Goal: Task Accomplishment & Management: Manage account settings

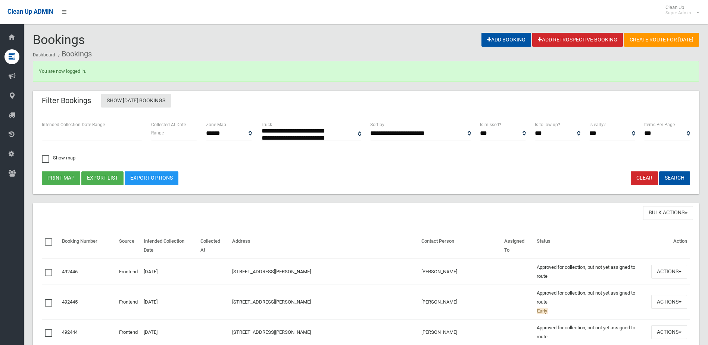
select select
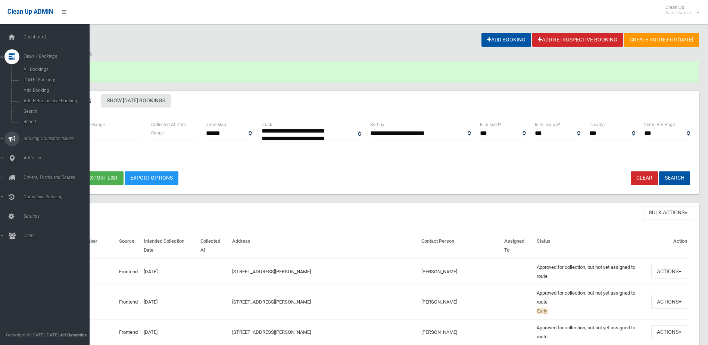
click at [38, 136] on link "Booking Collection Issues" at bounding box center [47, 138] width 95 height 15
click at [52, 84] on link "All Reported Issues" at bounding box center [47, 89] width 95 height 10
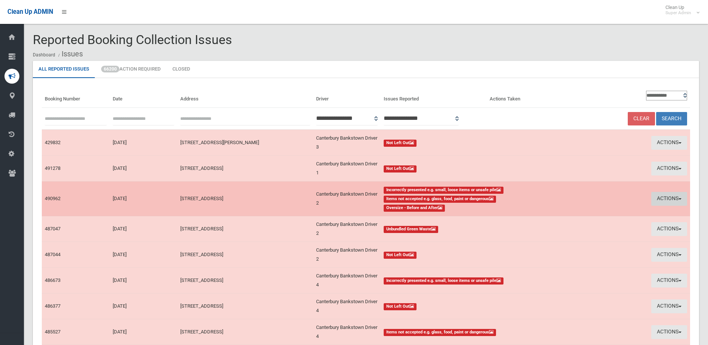
click at [664, 197] on button "Actions" at bounding box center [669, 199] width 36 height 14
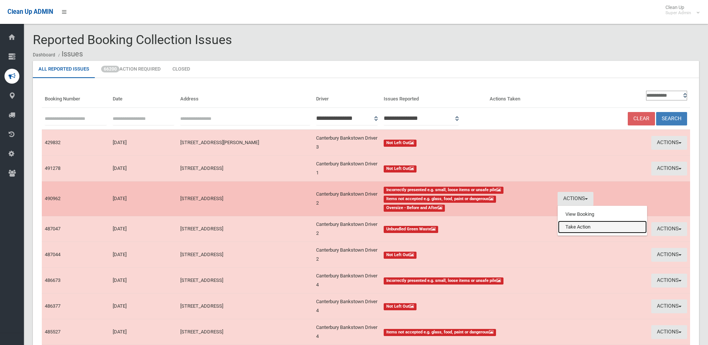
click at [581, 226] on link "Take Action" at bounding box center [602, 227] width 89 height 13
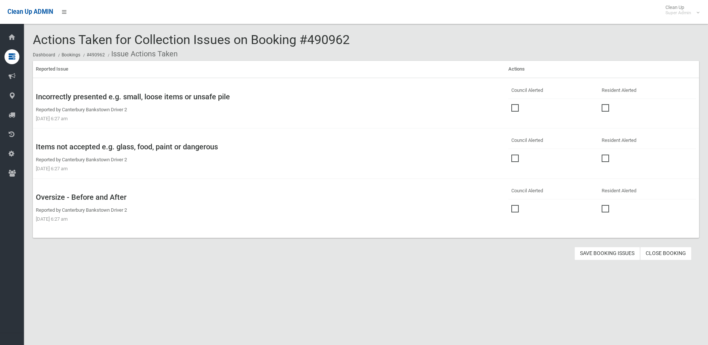
click at [511, 104] on span at bounding box center [516, 104] width 11 height 0
click at [508, 154] on td at bounding box center [553, 157] width 90 height 17
click at [513, 155] on span at bounding box center [516, 155] width 11 height 0
click at [511, 205] on span at bounding box center [516, 205] width 11 height 0
click at [599, 254] on button "Save Booking Issues" at bounding box center [608, 254] width 66 height 14
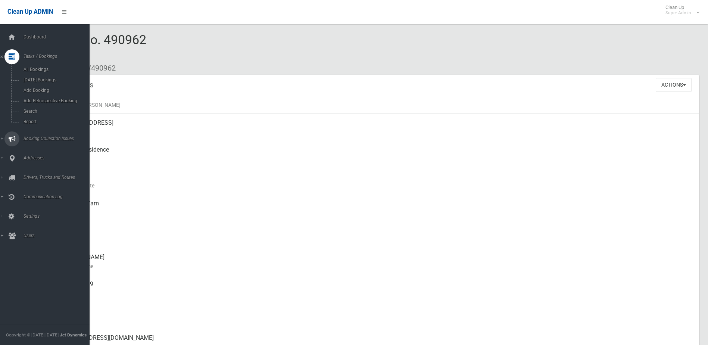
click at [35, 139] on span "Booking Collection Issues" at bounding box center [58, 138] width 74 height 5
click at [52, 88] on span "All Reported Issues" at bounding box center [55, 88] width 68 height 5
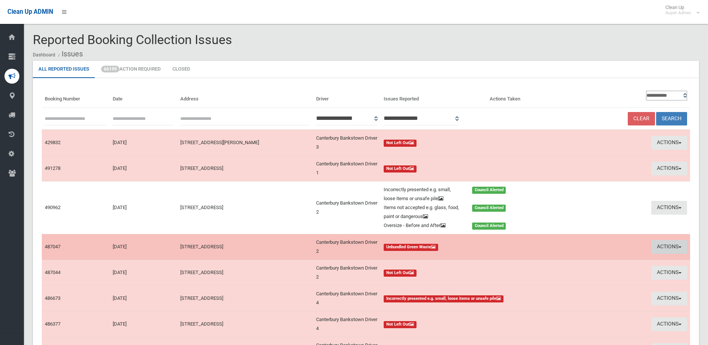
click at [660, 242] on button "Actions" at bounding box center [669, 247] width 36 height 14
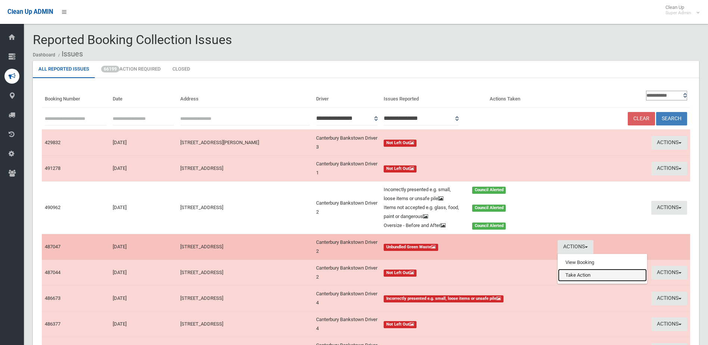
click at [588, 276] on link "Take Action" at bounding box center [602, 275] width 89 height 13
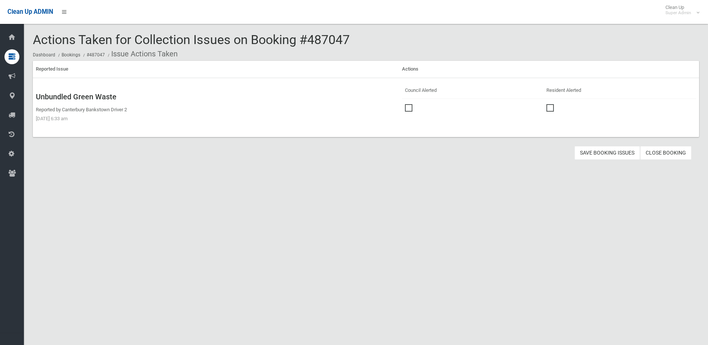
click at [409, 104] on span at bounding box center [410, 104] width 11 height 0
click at [616, 152] on button "Save Booking Issues" at bounding box center [608, 153] width 66 height 14
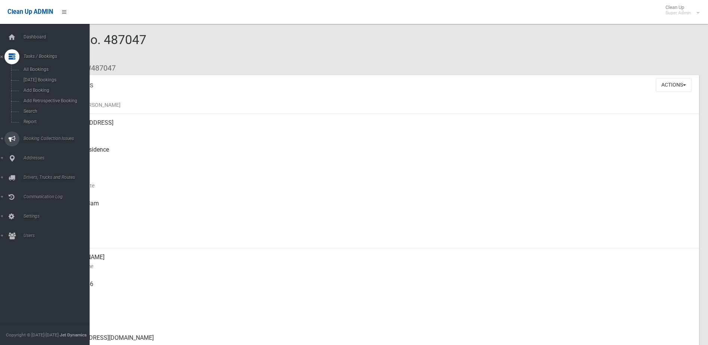
click at [38, 138] on span "Booking Collection Issues" at bounding box center [58, 138] width 74 height 5
click at [42, 90] on span "All Reported Issues" at bounding box center [55, 88] width 68 height 5
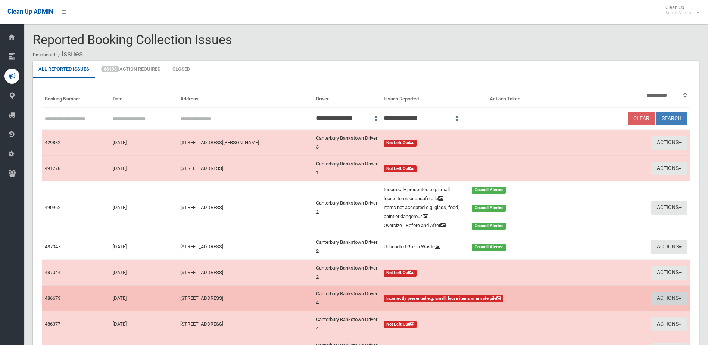
click at [658, 298] on button "Actions" at bounding box center [669, 299] width 36 height 14
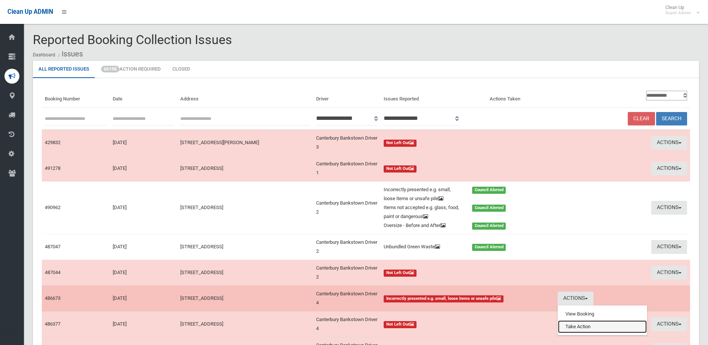
click at [583, 327] on link "Take Action" at bounding box center [602, 326] width 89 height 13
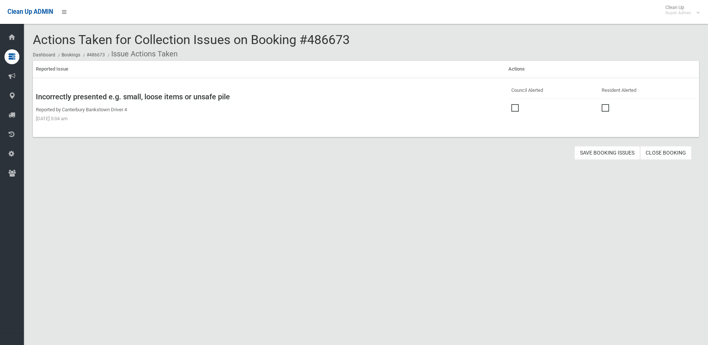
click at [516, 104] on span at bounding box center [516, 104] width 11 height 0
click at [606, 151] on button "Save Booking Issues" at bounding box center [608, 153] width 66 height 14
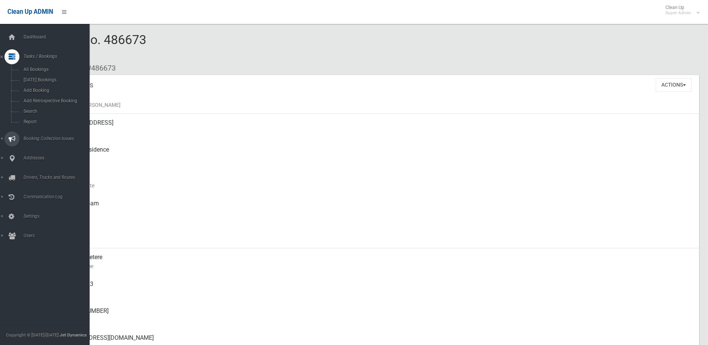
click at [44, 138] on span "Booking Collection Issues" at bounding box center [58, 138] width 74 height 5
click at [41, 90] on span "All Reported Issues" at bounding box center [55, 88] width 68 height 5
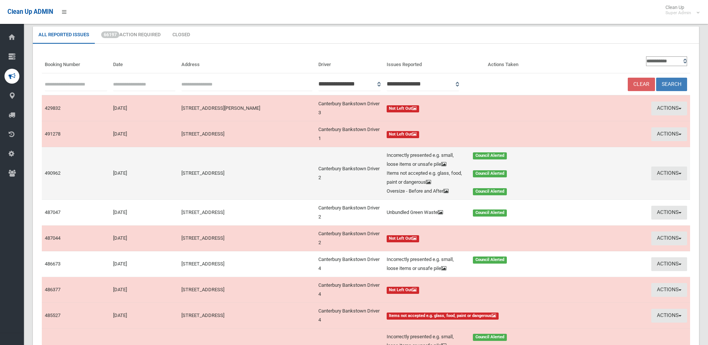
scroll to position [112, 0]
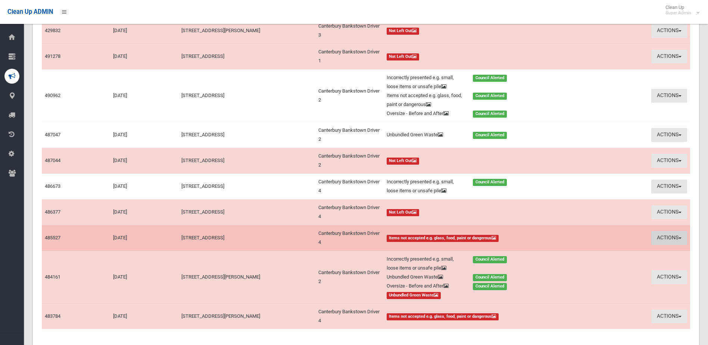
click at [672, 238] on button "Actions" at bounding box center [669, 238] width 36 height 14
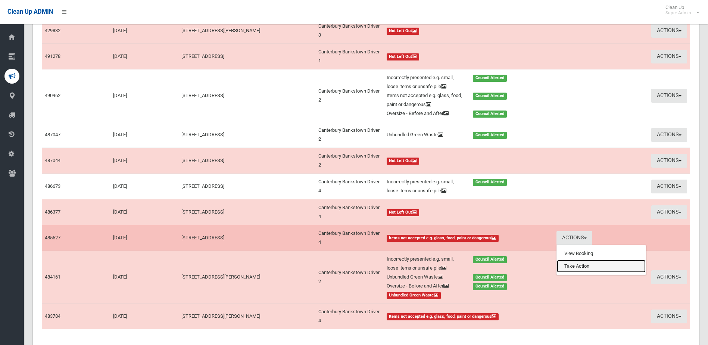
click at [591, 267] on link "Take Action" at bounding box center [601, 266] width 89 height 13
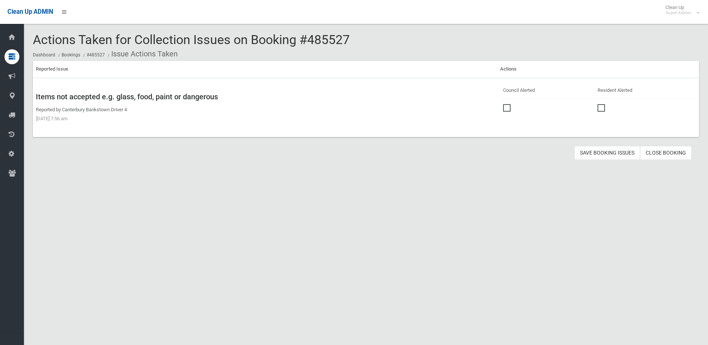
click at [505, 104] on span at bounding box center [508, 104] width 11 height 0
click at [609, 153] on button "Save Booking Issues" at bounding box center [608, 153] width 66 height 14
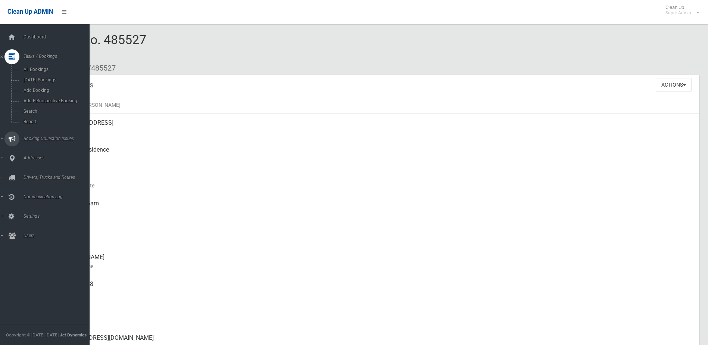
click at [31, 137] on span "Booking Collection Issues" at bounding box center [58, 138] width 74 height 5
click at [49, 89] on span "All Reported Issues" at bounding box center [55, 88] width 68 height 5
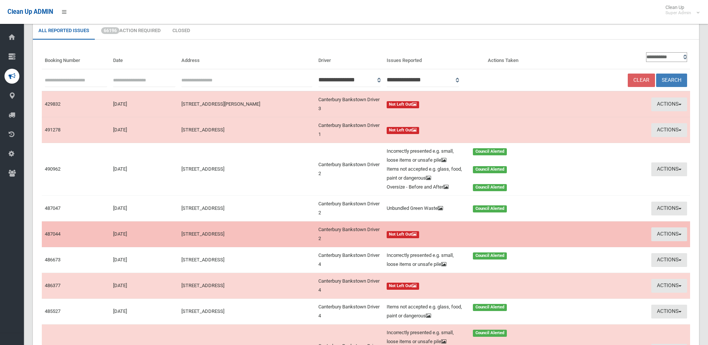
scroll to position [112, 0]
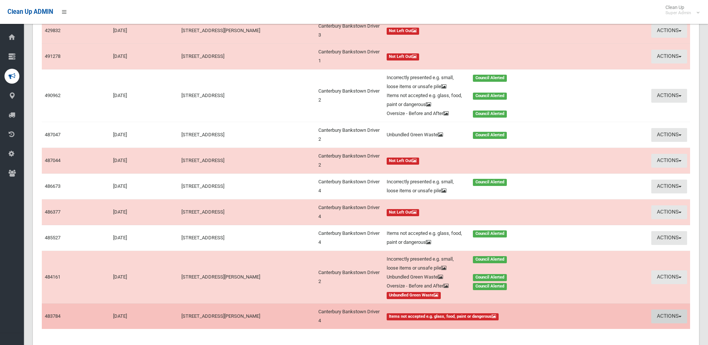
click at [663, 314] on button "Actions" at bounding box center [669, 316] width 36 height 14
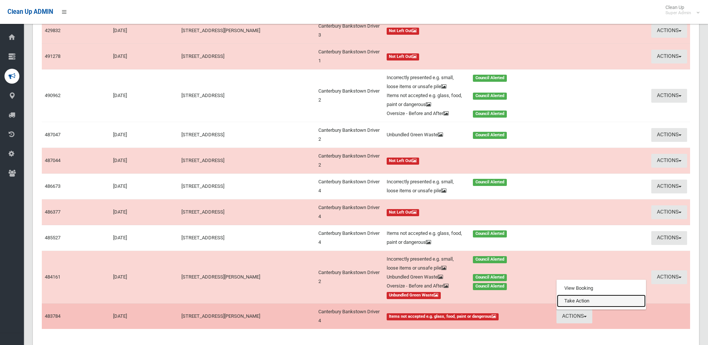
click at [569, 299] on link "Take Action" at bounding box center [601, 301] width 89 height 13
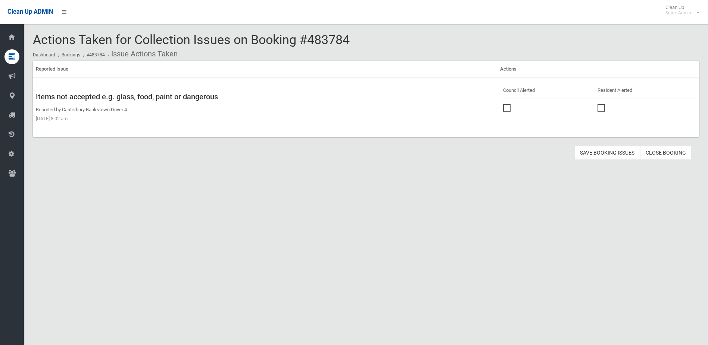
click at [505, 104] on span at bounding box center [508, 104] width 11 height 0
click at [610, 152] on button "Save Booking Issues" at bounding box center [608, 153] width 66 height 14
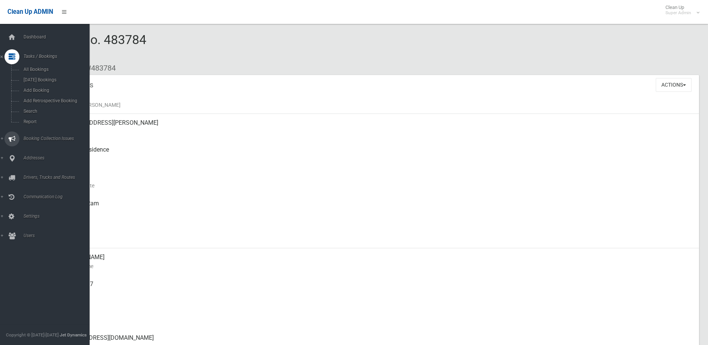
click at [31, 137] on span "Booking Collection Issues" at bounding box center [58, 138] width 74 height 5
click at [42, 90] on span "All Reported Issues" at bounding box center [55, 88] width 68 height 5
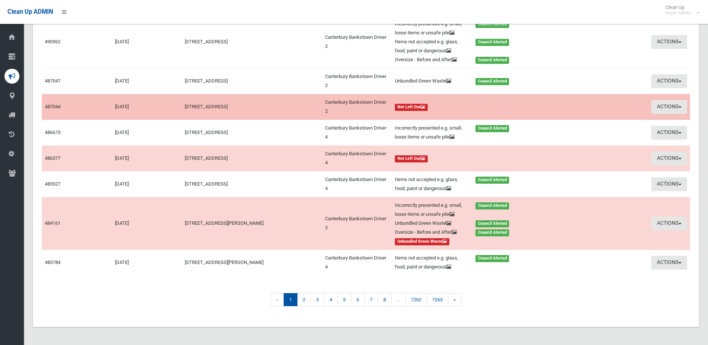
scroll to position [187, 0]
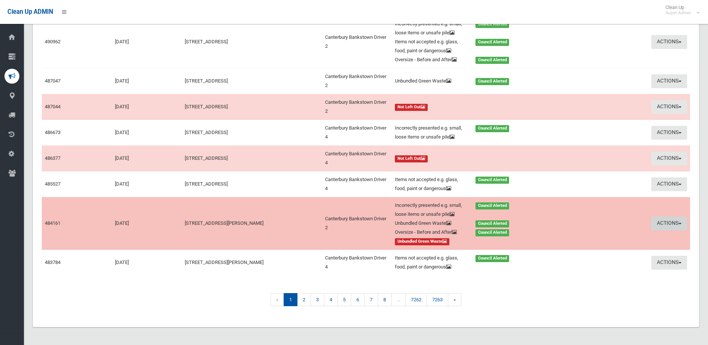
click at [668, 224] on button "Actions" at bounding box center [669, 224] width 36 height 14
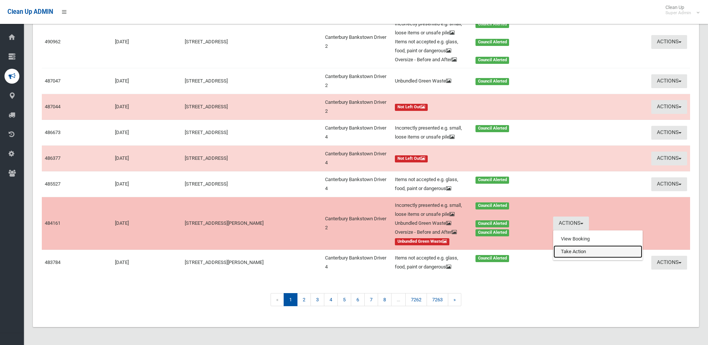
click at [565, 252] on link "Take Action" at bounding box center [598, 251] width 89 height 13
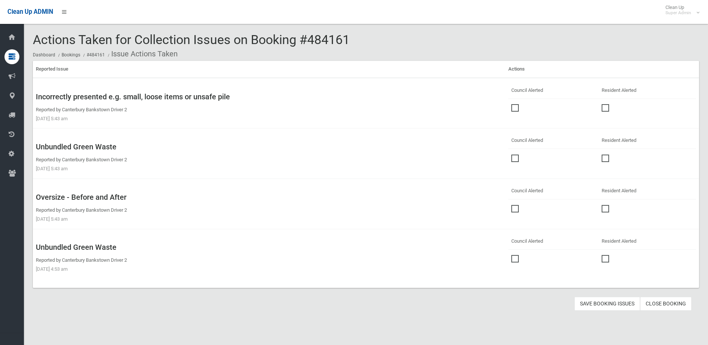
click at [512, 255] on span at bounding box center [516, 255] width 11 height 0
click at [610, 304] on button "Save Booking Issues" at bounding box center [608, 304] width 66 height 14
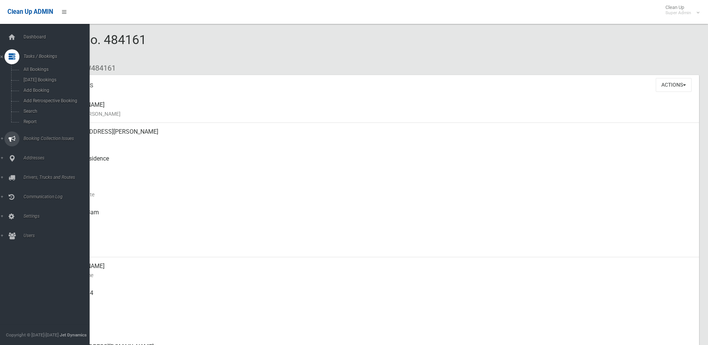
click at [37, 136] on span "Booking Collection Issues" at bounding box center [58, 138] width 74 height 5
click at [45, 85] on link "All Reported Issues" at bounding box center [47, 89] width 95 height 10
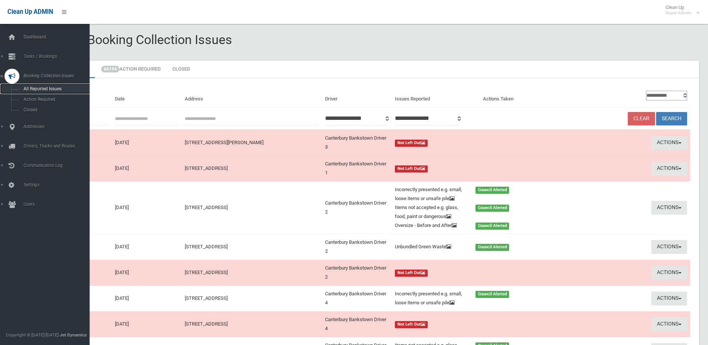
click at [55, 89] on span "All Reported Issues" at bounding box center [55, 88] width 68 height 5
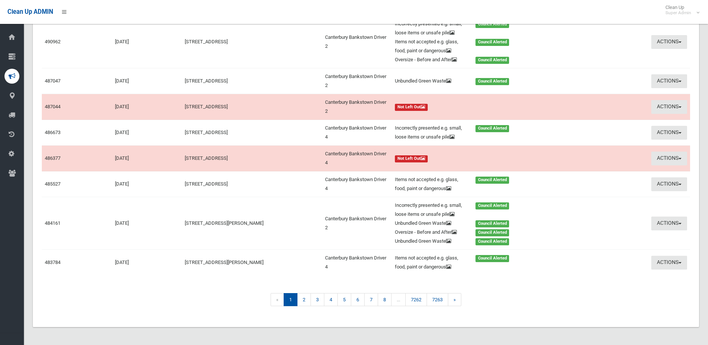
scroll to position [193, 0]
click at [303, 300] on link "2" at bounding box center [304, 299] width 14 height 13
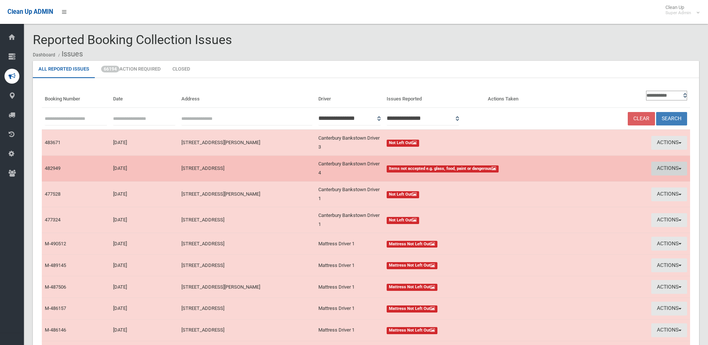
click at [661, 165] on button "Actions" at bounding box center [669, 169] width 36 height 14
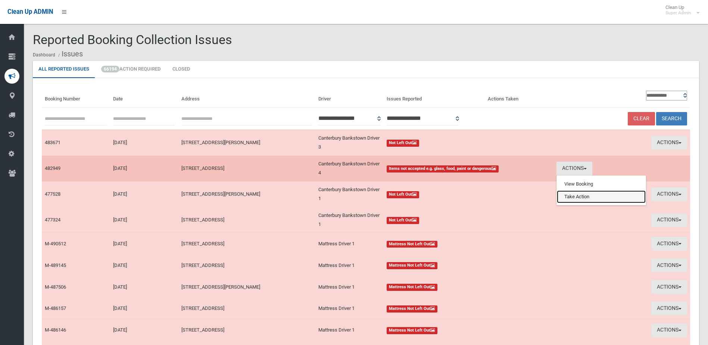
click at [580, 200] on link "Take Action" at bounding box center [601, 196] width 89 height 13
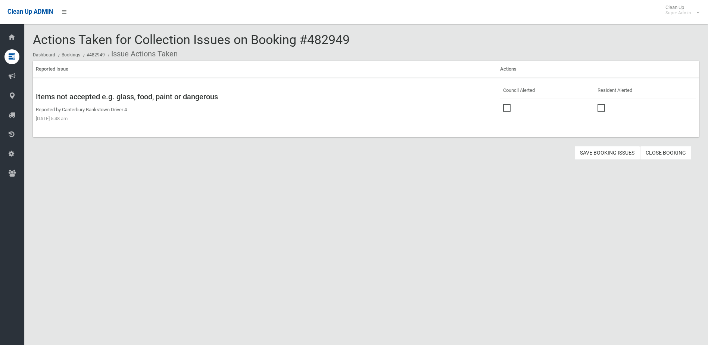
click at [505, 104] on span at bounding box center [508, 104] width 11 height 0
click at [608, 154] on button "Save Booking Issues" at bounding box center [608, 153] width 66 height 14
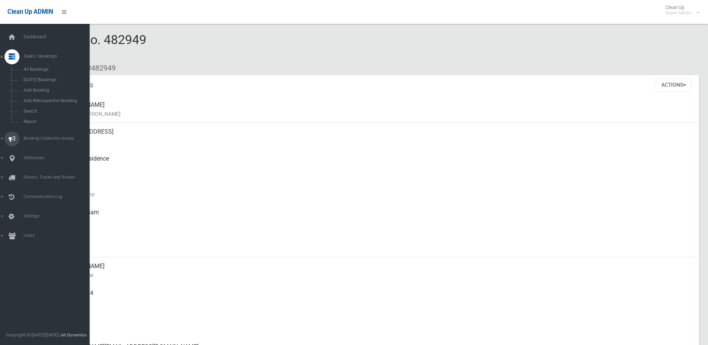
click at [53, 139] on span "Booking Collection Issues" at bounding box center [58, 138] width 74 height 5
click at [51, 88] on span "All Reported Issues" at bounding box center [55, 88] width 68 height 5
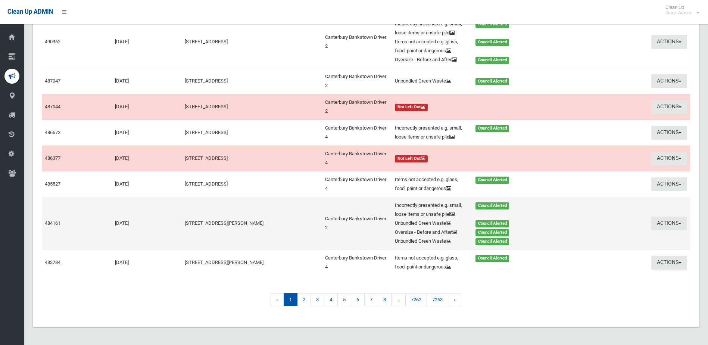
scroll to position [187, 0]
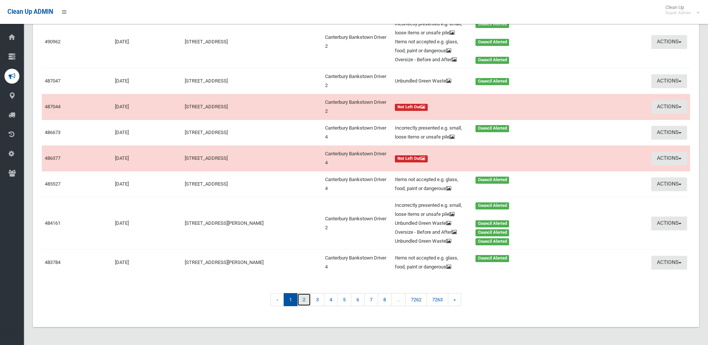
click at [303, 306] on link "2" at bounding box center [304, 299] width 14 height 13
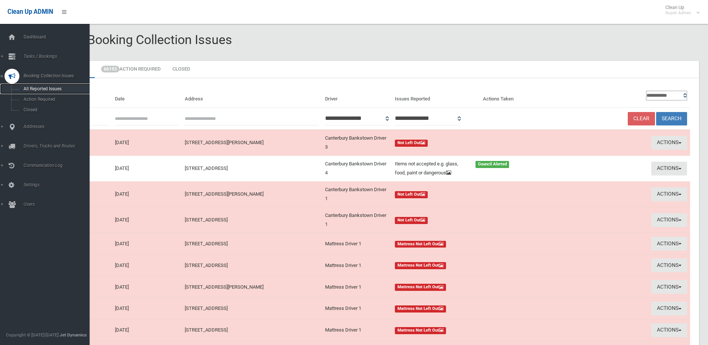
click at [44, 88] on span "All Reported Issues" at bounding box center [55, 88] width 68 height 5
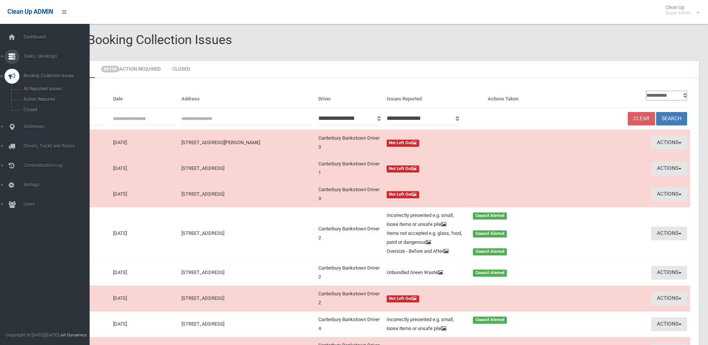
click at [43, 55] on span "Tasks / Bookings" at bounding box center [58, 56] width 74 height 5
click at [31, 110] on span "Search" at bounding box center [55, 111] width 68 height 5
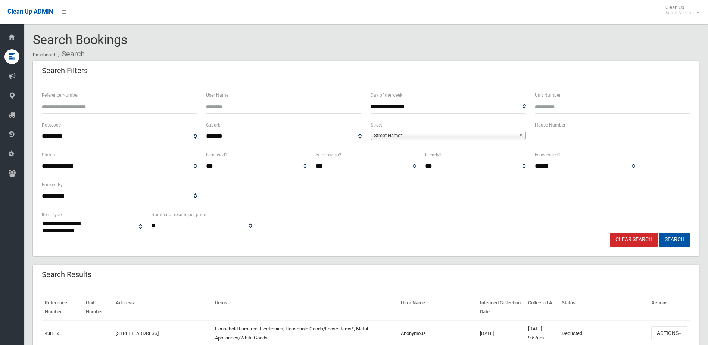
select select
type input "******"
click at [659, 233] on button "Search" at bounding box center [674, 240] width 31 height 14
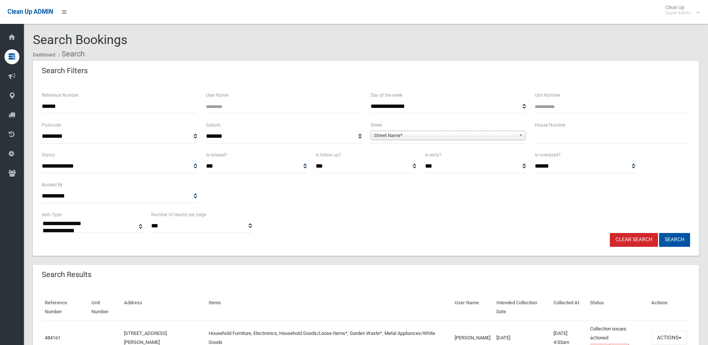
select select
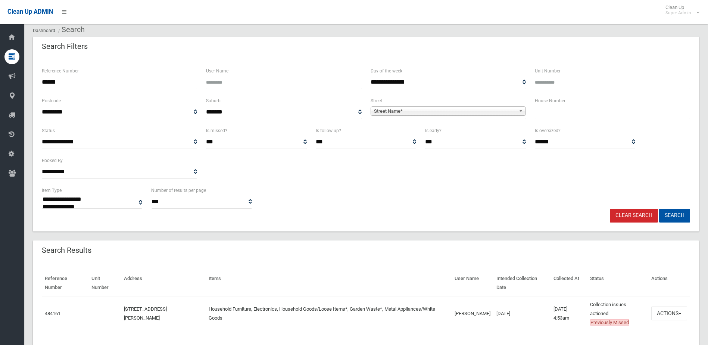
scroll to position [37, 0]
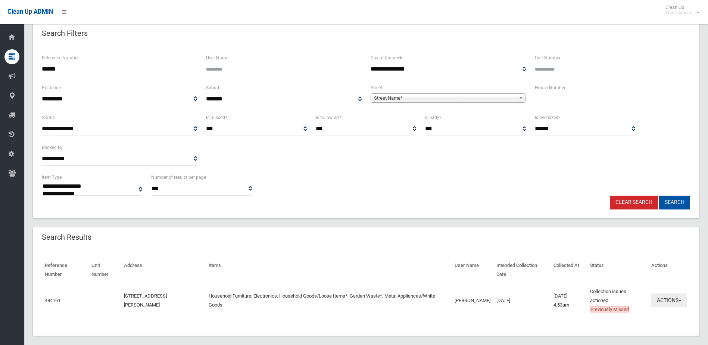
click at [661, 297] on button "Actions" at bounding box center [669, 300] width 36 height 14
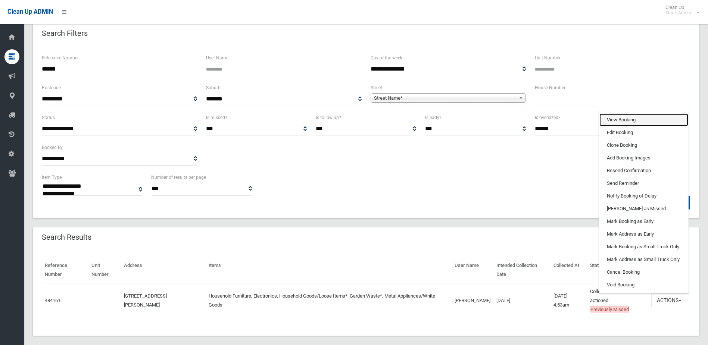
click at [613, 118] on link "View Booking" at bounding box center [644, 119] width 89 height 13
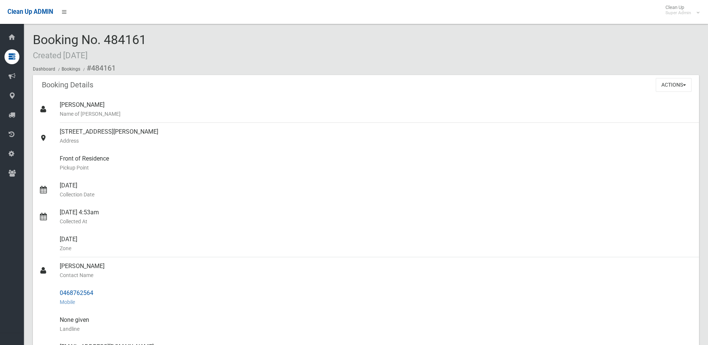
drag, startPoint x: 61, startPoint y: 265, endPoint x: 100, endPoint y: 289, distance: 45.8
click at [100, 289] on ul "[PERSON_NAME] Name of [PERSON_NAME] [STREET_ADDRESS][PERSON_NAME] Address Front…" at bounding box center [366, 302] width 666 height 412
drag, startPoint x: 100, startPoint y: 289, endPoint x: 82, endPoint y: 293, distance: 18.2
copy ul "[PERSON_NAME] Contact Name 0468762564"
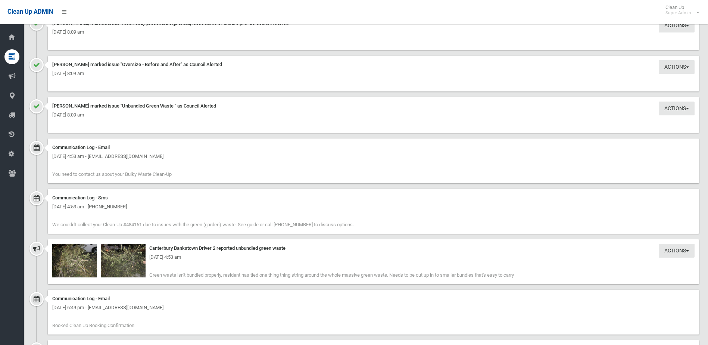
scroll to position [933, 0]
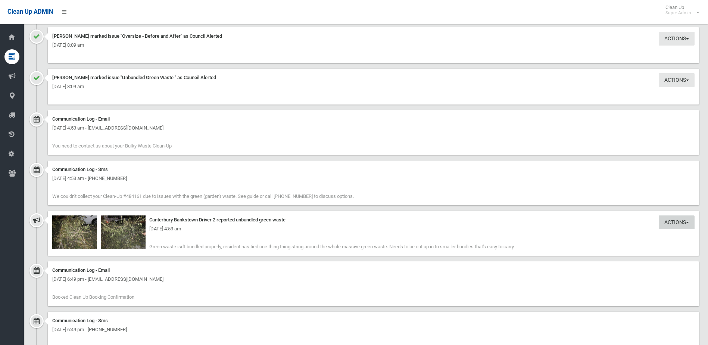
click at [671, 222] on button "Actions" at bounding box center [677, 222] width 36 height 14
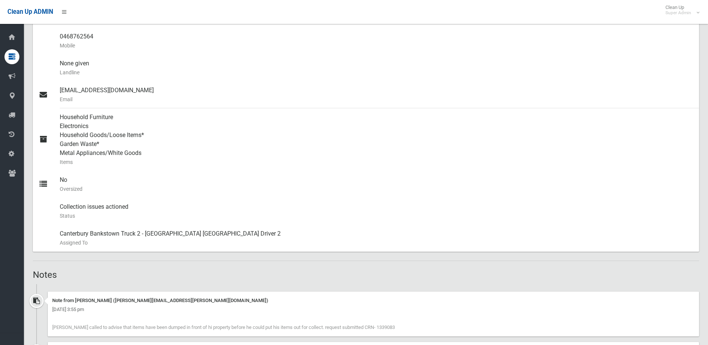
scroll to position [240, 0]
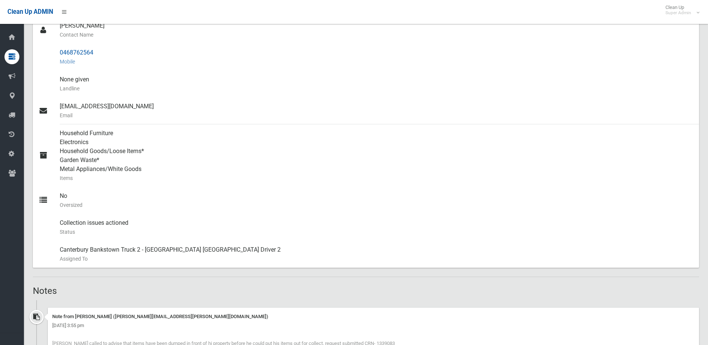
drag, startPoint x: 109, startPoint y: 64, endPoint x: 94, endPoint y: 60, distance: 15.1
click at [108, 64] on small "Mobile" at bounding box center [377, 61] width 634 height 9
drag, startPoint x: 60, startPoint y: 52, endPoint x: 103, endPoint y: 49, distance: 42.7
click at [103, 49] on div "0468762564 Mobile" at bounding box center [377, 57] width 634 height 27
drag, startPoint x: 103, startPoint y: 49, endPoint x: 85, endPoint y: 50, distance: 18.0
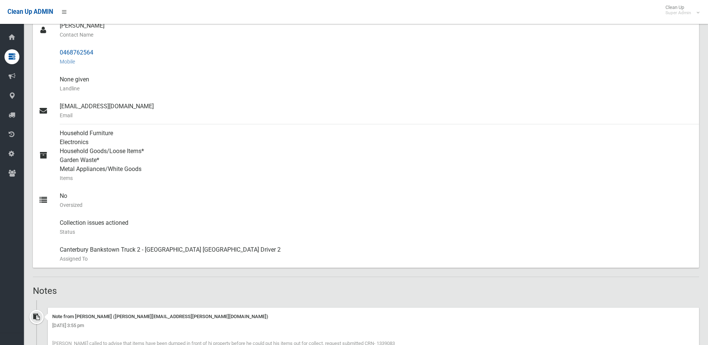
copy div "0468762564"
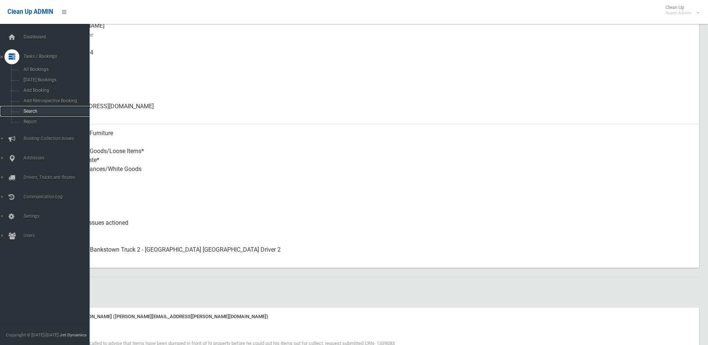
click at [31, 111] on span "Search" at bounding box center [55, 111] width 68 height 5
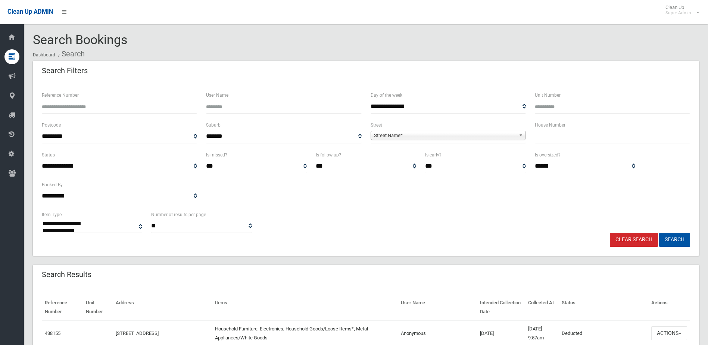
select select
click at [69, 109] on input "Reference Number" at bounding box center [119, 107] width 155 height 14
type input "******"
click at [659, 233] on button "Search" at bounding box center [674, 240] width 31 height 14
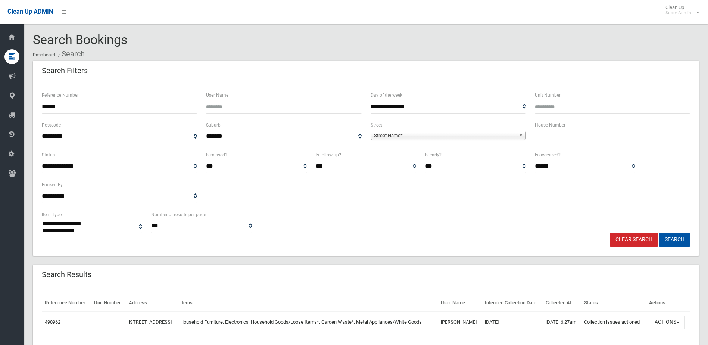
select select
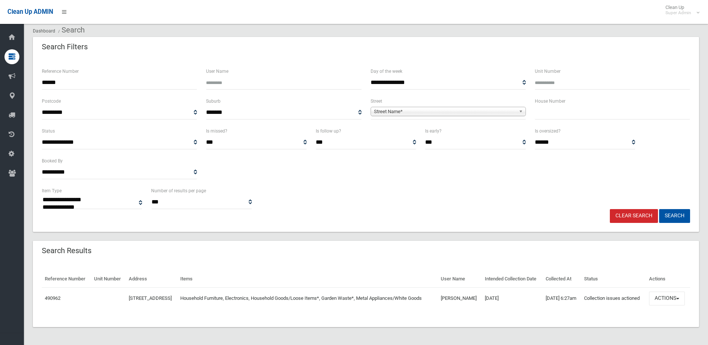
scroll to position [37, 0]
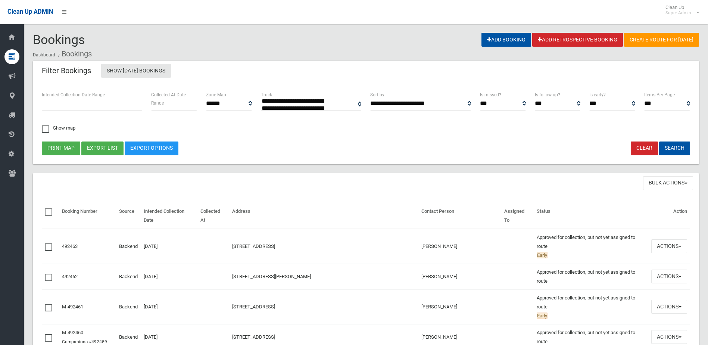
select select
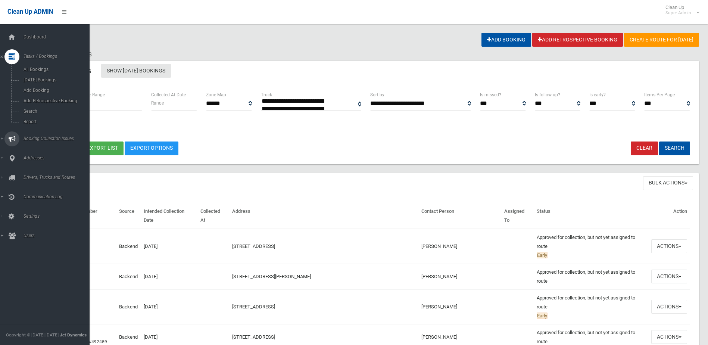
click at [40, 138] on span "Booking Collection Issues" at bounding box center [58, 138] width 74 height 5
click at [41, 87] on span "All Reported Issues" at bounding box center [55, 88] width 68 height 5
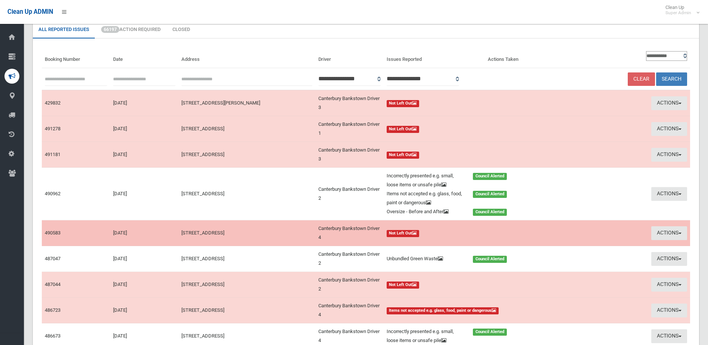
scroll to position [139, 0]
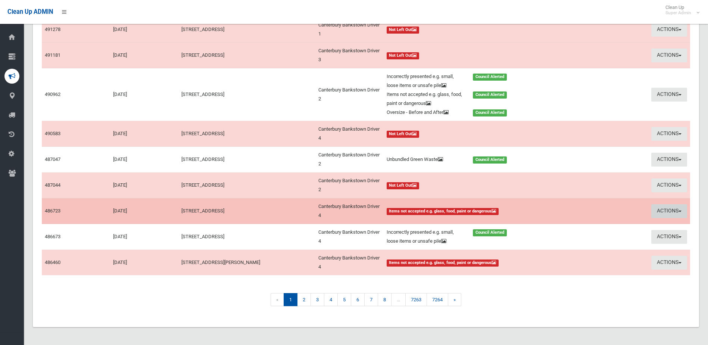
click at [663, 209] on button "Actions" at bounding box center [669, 211] width 36 height 14
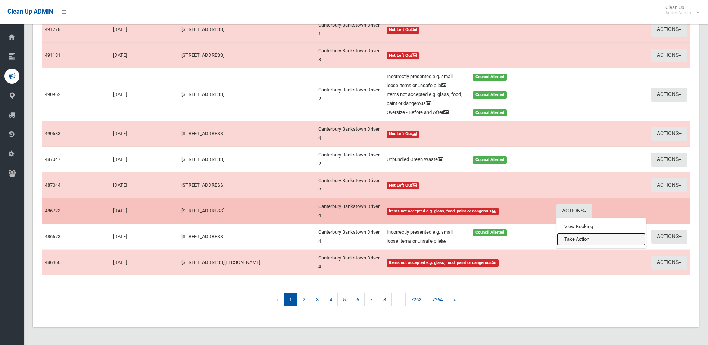
click at [582, 239] on link "Take Action" at bounding box center [601, 239] width 89 height 13
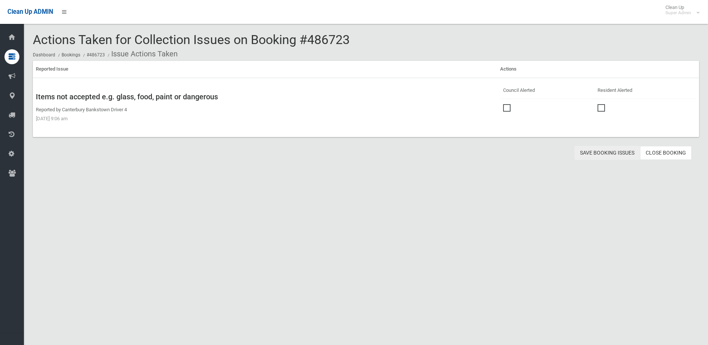
click at [609, 152] on button "Save Booking Issues" at bounding box center [608, 153] width 66 height 14
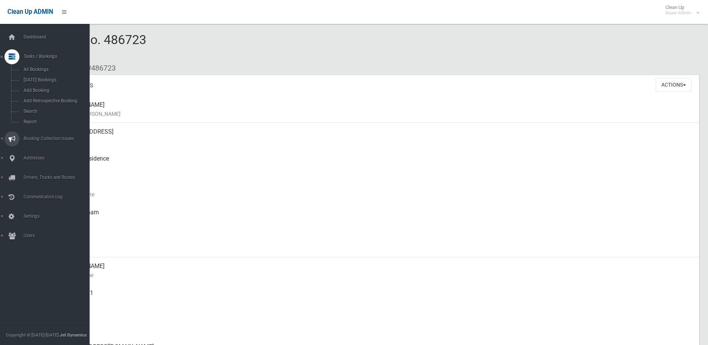
click at [39, 136] on span "Booking Collection Issues" at bounding box center [58, 138] width 74 height 5
click at [52, 86] on link "All Reported Issues" at bounding box center [47, 89] width 95 height 10
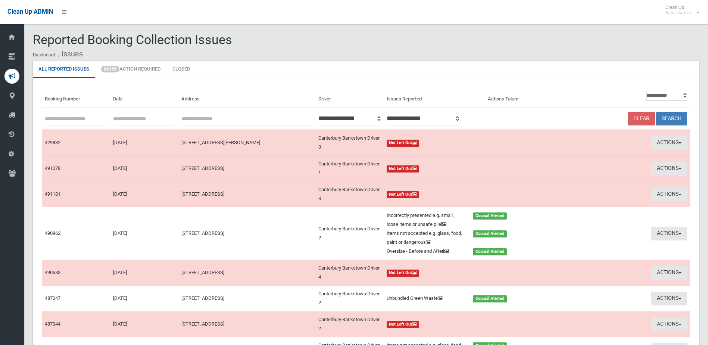
scroll to position [139, 0]
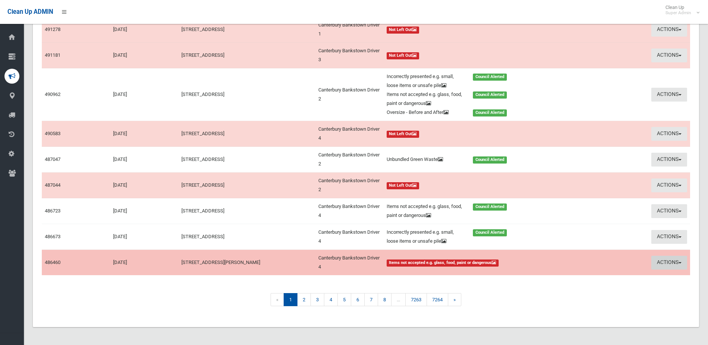
click at [672, 258] on button "Actions" at bounding box center [669, 263] width 36 height 14
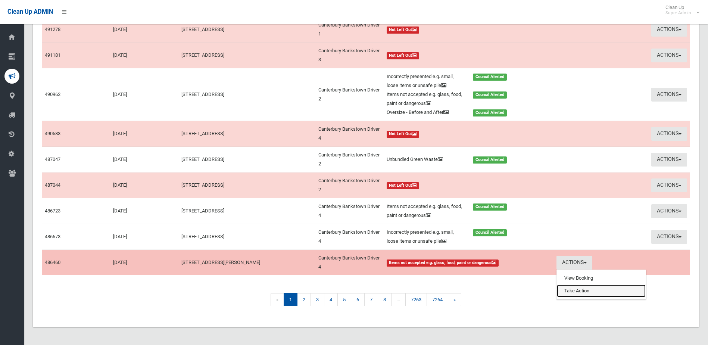
click at [577, 292] on link "Take Action" at bounding box center [601, 290] width 89 height 13
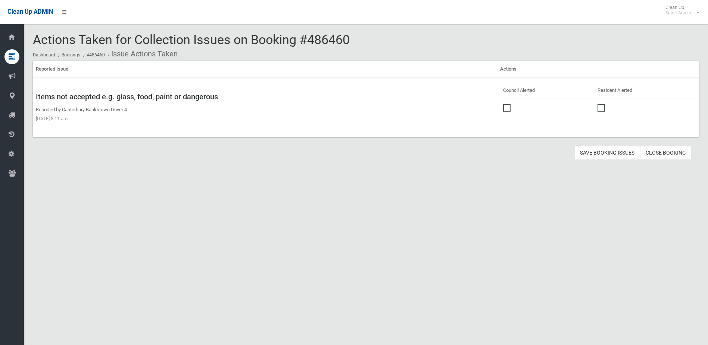
click at [508, 104] on span at bounding box center [508, 104] width 11 height 0
click at [607, 155] on button "Save Booking Issues" at bounding box center [608, 153] width 66 height 14
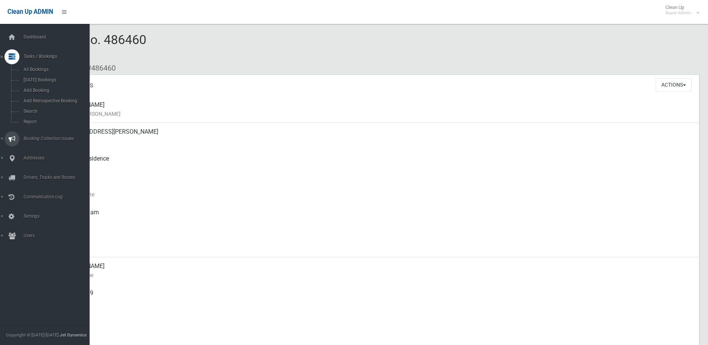
click at [38, 136] on span "Booking Collection Issues" at bounding box center [58, 138] width 74 height 5
click at [46, 89] on span "All Reported Issues" at bounding box center [55, 88] width 68 height 5
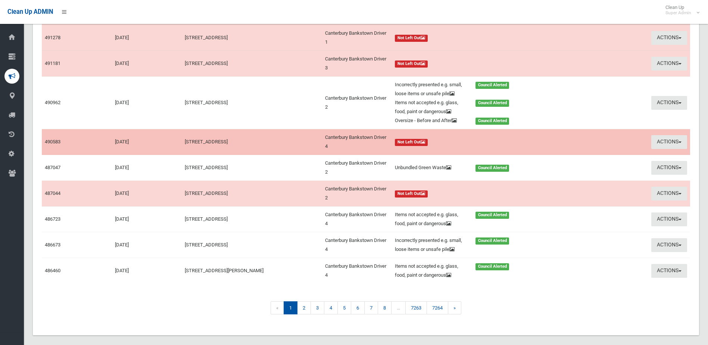
scroll to position [157, 0]
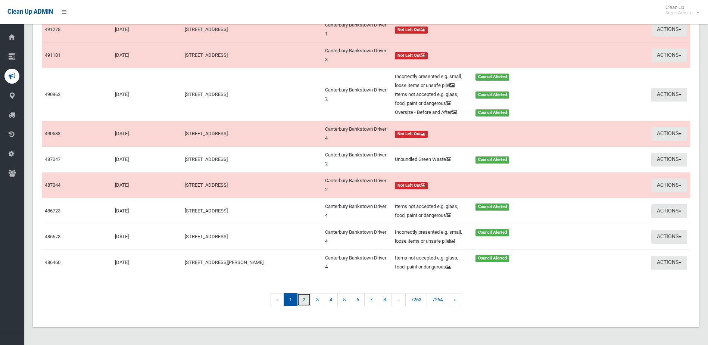
click at [303, 300] on link "2" at bounding box center [304, 299] width 14 height 13
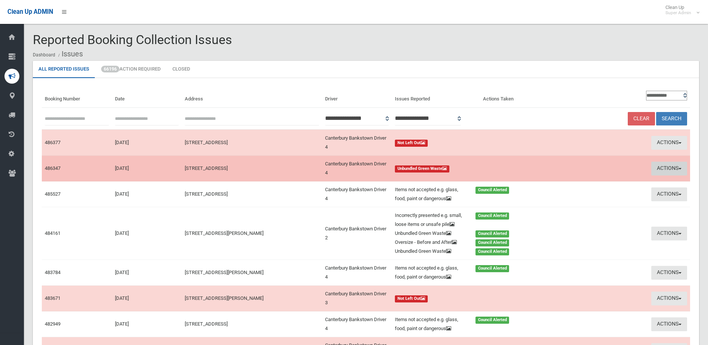
click at [667, 167] on button "Actions" at bounding box center [669, 169] width 36 height 14
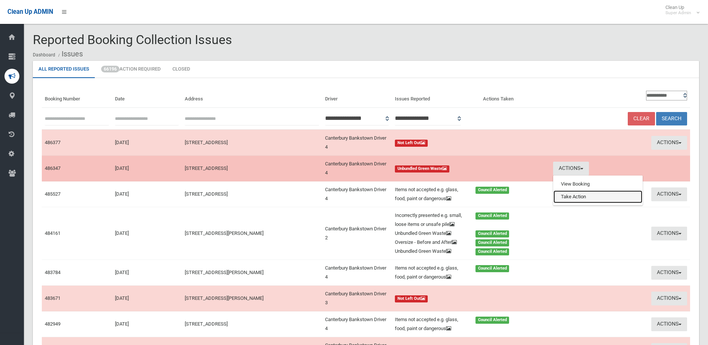
click at [571, 198] on link "Take Action" at bounding box center [598, 196] width 89 height 13
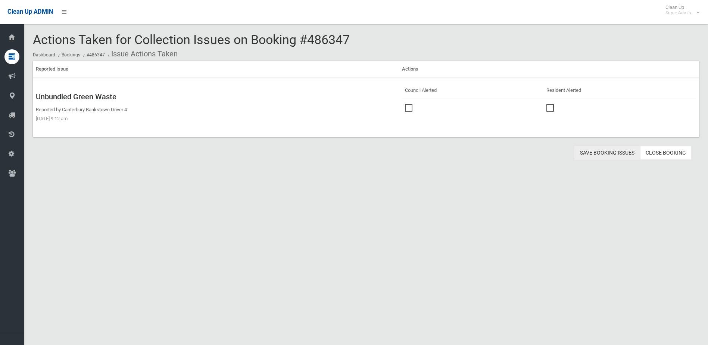
click at [621, 151] on button "Save Booking Issues" at bounding box center [608, 153] width 66 height 14
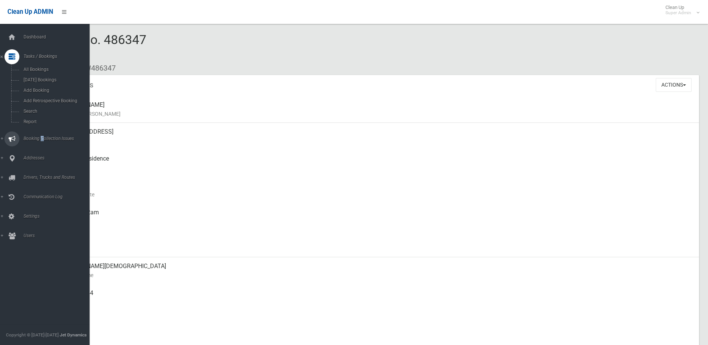
click at [39, 139] on span "Booking Collection Issues" at bounding box center [58, 138] width 74 height 5
click at [52, 87] on span "All Reported Issues" at bounding box center [55, 88] width 68 height 5
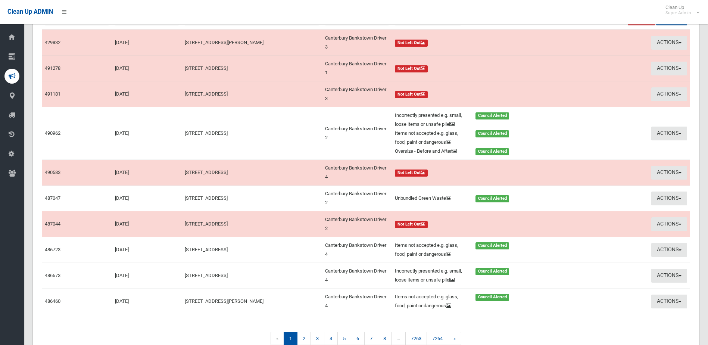
scroll to position [157, 0]
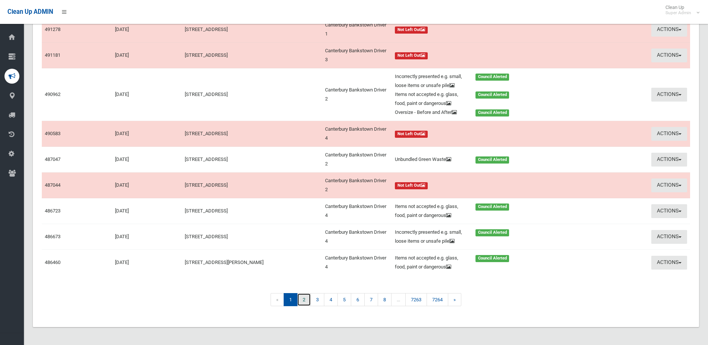
click at [308, 300] on link "2" at bounding box center [304, 299] width 14 height 13
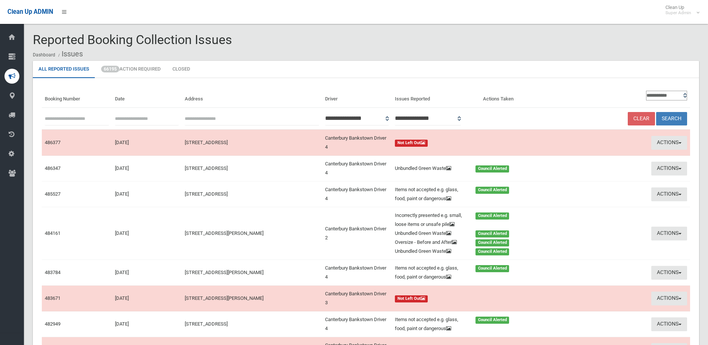
scroll to position [144, 0]
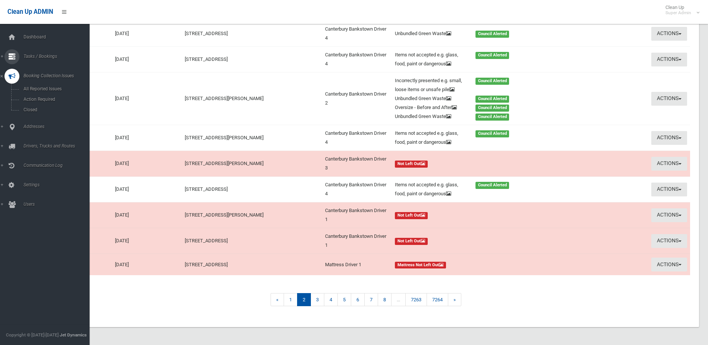
click at [38, 55] on span "Tasks / Bookings" at bounding box center [58, 56] width 74 height 5
click at [28, 111] on span "Search" at bounding box center [55, 111] width 68 height 5
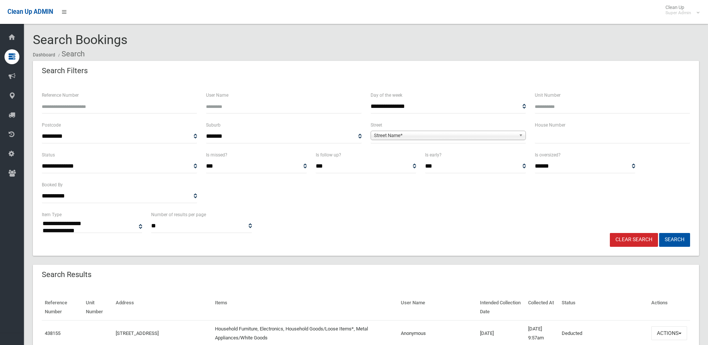
select select
type input "******"
click at [659, 233] on button "Search" at bounding box center [674, 240] width 31 height 14
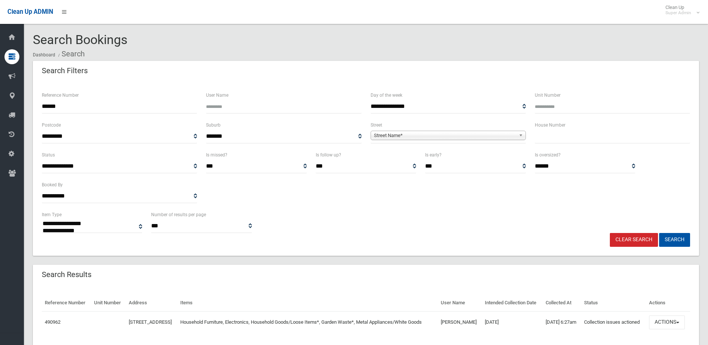
select select
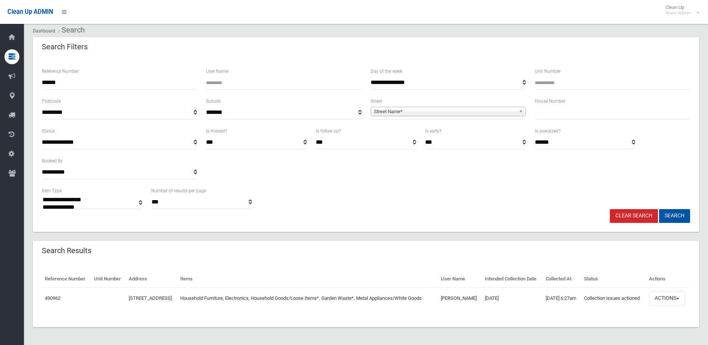
scroll to position [37, 0]
click at [674, 297] on button "Actions" at bounding box center [667, 299] width 36 height 14
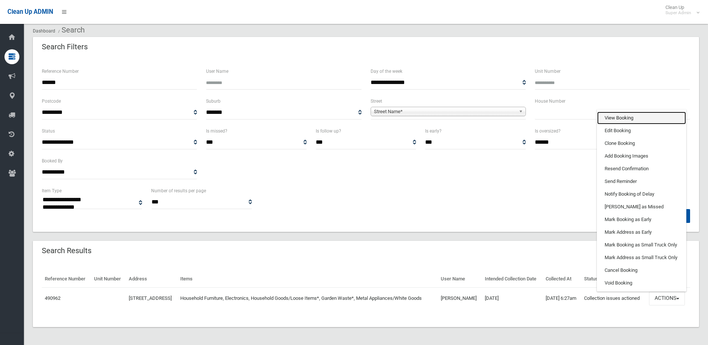
click at [610, 114] on link "View Booking" at bounding box center [641, 118] width 89 height 13
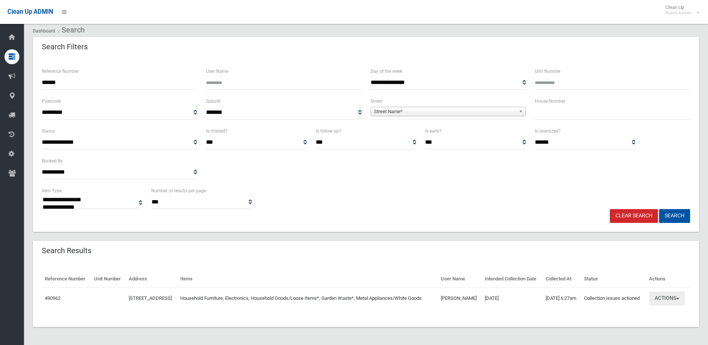
click at [669, 296] on button "Actions" at bounding box center [667, 299] width 36 height 14
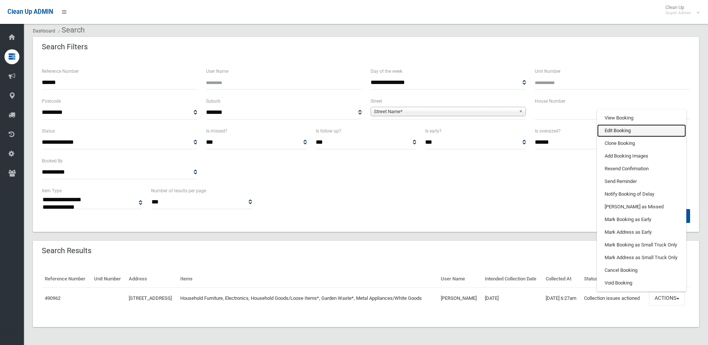
click at [625, 126] on link "Edit Booking" at bounding box center [641, 130] width 89 height 13
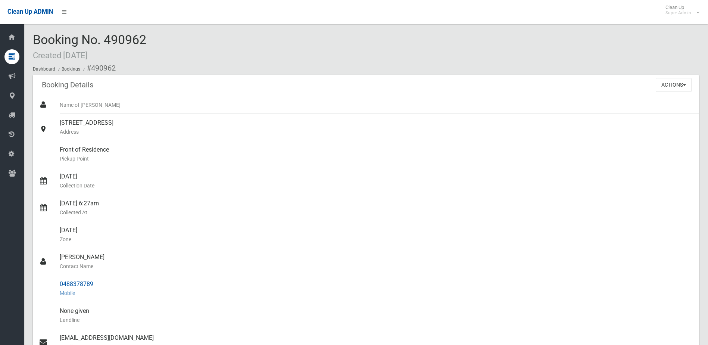
drag, startPoint x: 74, startPoint y: 256, endPoint x: 105, endPoint y: 277, distance: 37.1
click at [105, 277] on ul "Name of [PERSON_NAME] [STREET_ADDRESS] Address Front of Residence [GEOGRAPHIC_D…" at bounding box center [366, 297] width 666 height 403
drag, startPoint x: 105, startPoint y: 277, endPoint x: 85, endPoint y: 283, distance: 20.2
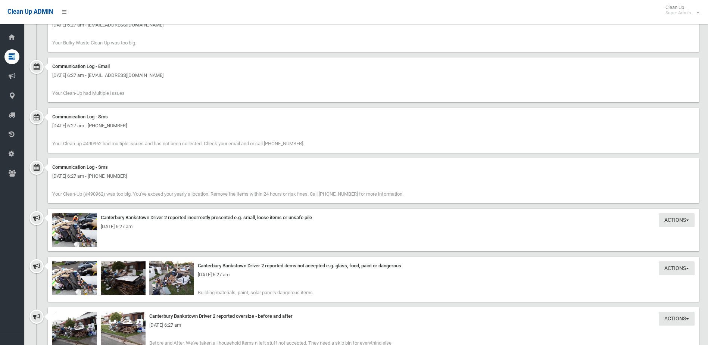
scroll to position [747, 0]
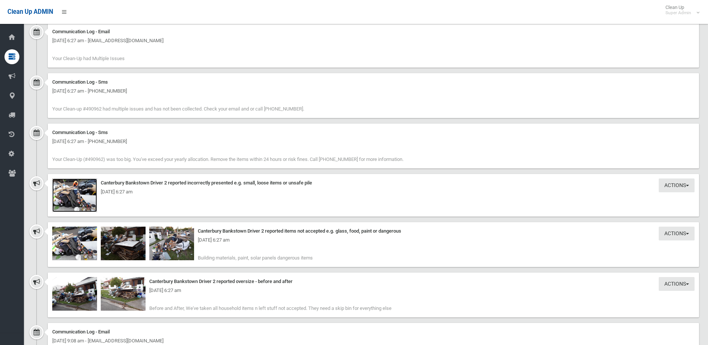
click at [77, 199] on img at bounding box center [74, 195] width 45 height 34
click at [78, 295] on img at bounding box center [74, 294] width 45 height 34
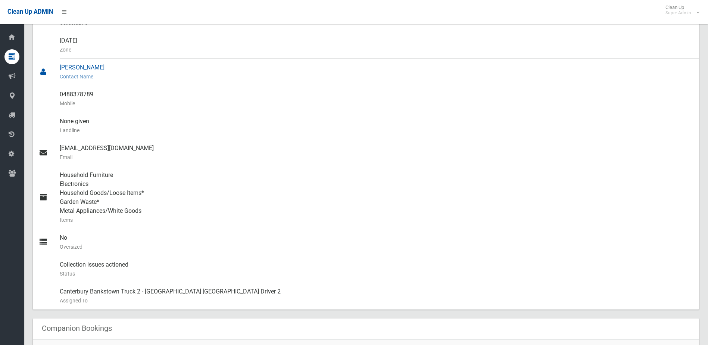
scroll to position [187, 0]
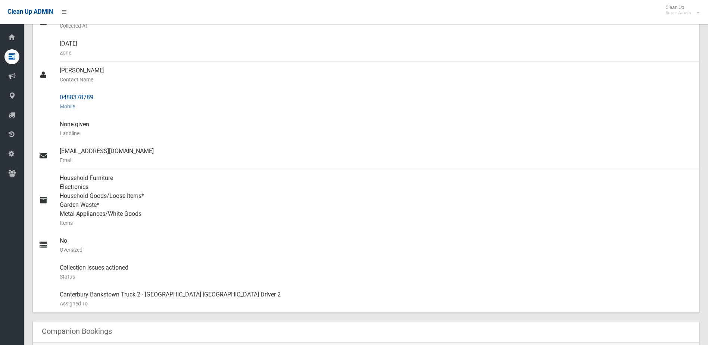
click at [76, 94] on div "0488378789 Mobile" at bounding box center [377, 101] width 634 height 27
drag, startPoint x: 57, startPoint y: 97, endPoint x: 113, endPoint y: 90, distance: 56.4
click at [113, 90] on link "0488378789 Mobile" at bounding box center [366, 101] width 666 height 27
drag, startPoint x: 113, startPoint y: 90, endPoint x: 85, endPoint y: 98, distance: 28.8
copy link "0488378789"
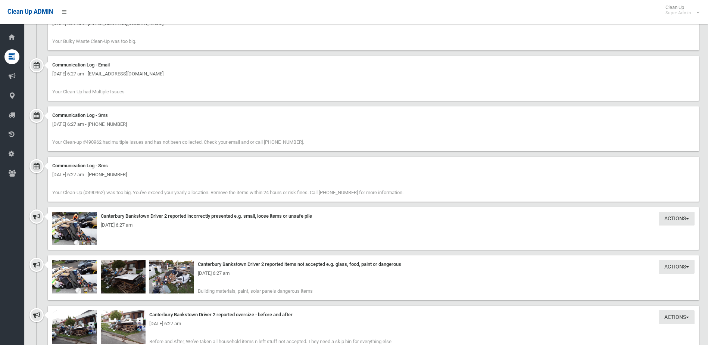
scroll to position [747, 0]
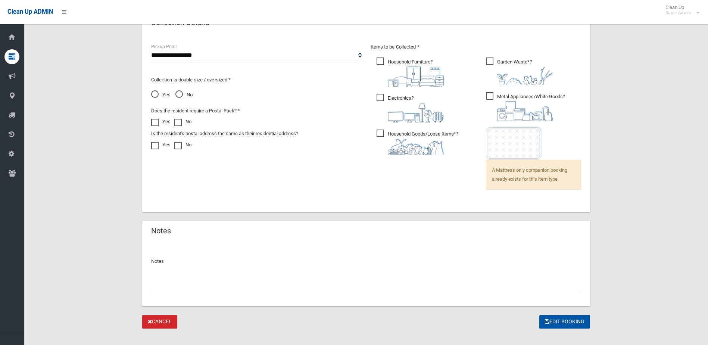
scroll to position [514, 0]
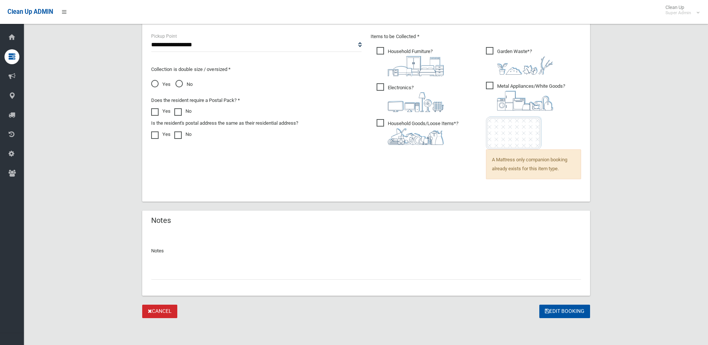
click at [184, 272] on input "text" at bounding box center [366, 273] width 430 height 14
type input "**********"
click at [558, 310] on button "Edit Booking" at bounding box center [564, 312] width 51 height 14
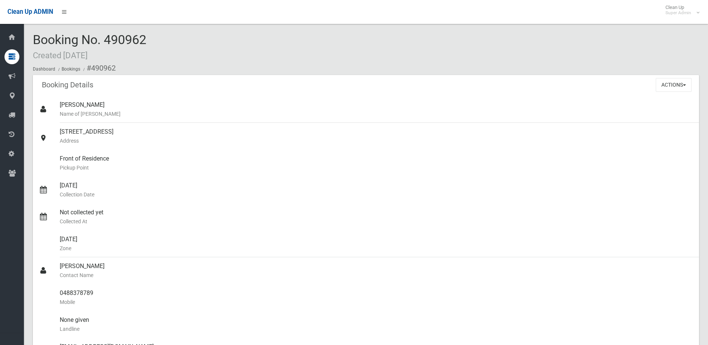
drag, startPoint x: 115, startPoint y: 39, endPoint x: 152, endPoint y: 39, distance: 37.0
click at [152, 39] on div "Booking No. 490962 Created [DATE] Dashboard Bookings #490962" at bounding box center [366, 54] width 666 height 42
drag, startPoint x: 152, startPoint y: 39, endPoint x: 132, endPoint y: 38, distance: 19.8
copy span "490962"
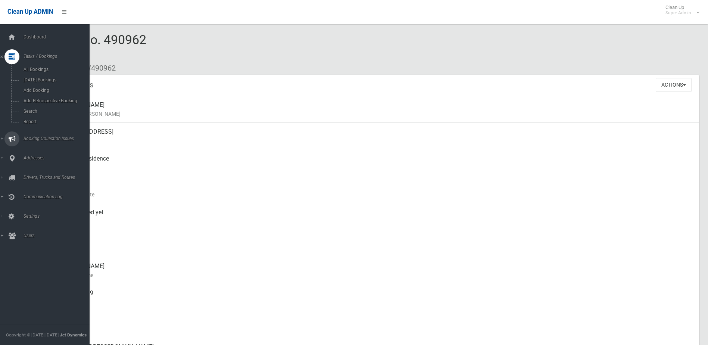
click at [38, 139] on span "Booking Collection Issues" at bounding box center [58, 138] width 74 height 5
click at [49, 87] on span "All Reported Issues" at bounding box center [55, 88] width 68 height 5
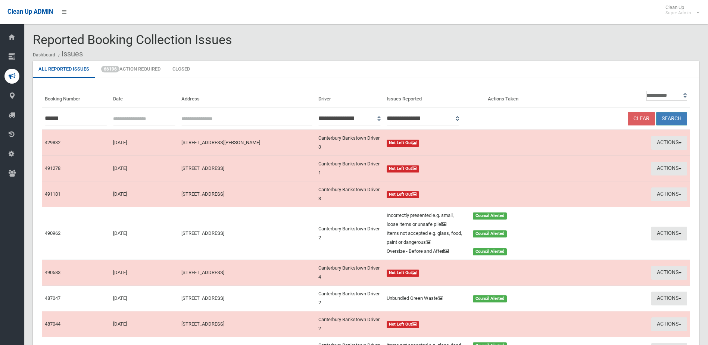
type input "******"
click at [676, 116] on button "Search" at bounding box center [671, 119] width 31 height 14
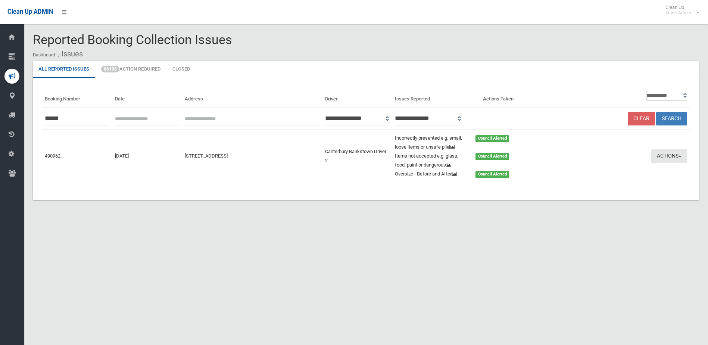
click at [669, 161] on button "Actions" at bounding box center [669, 156] width 36 height 14
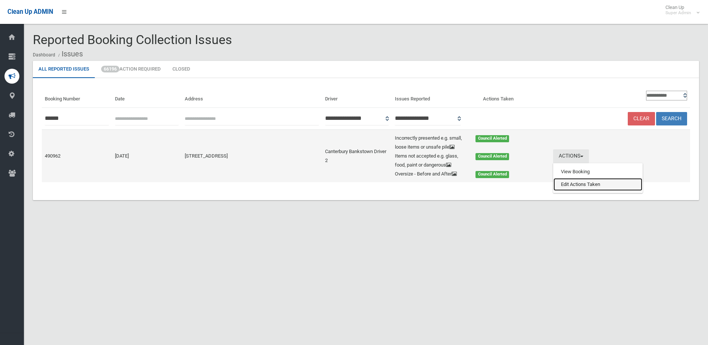
click at [589, 190] on link "Edit Actions Taken" at bounding box center [598, 184] width 89 height 13
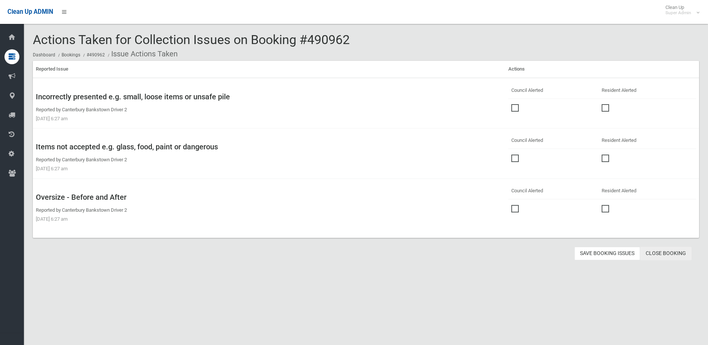
click at [673, 250] on link "Close Booking" at bounding box center [666, 254] width 52 height 14
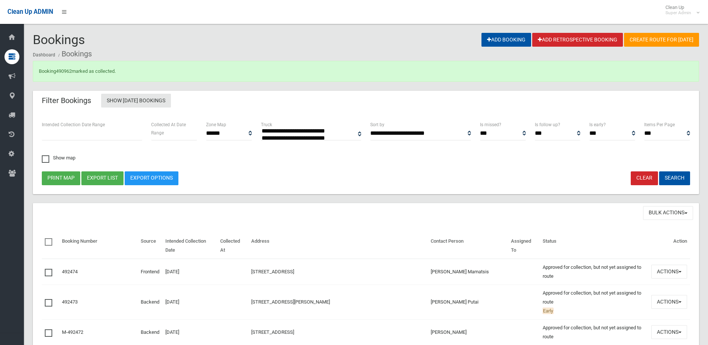
select select
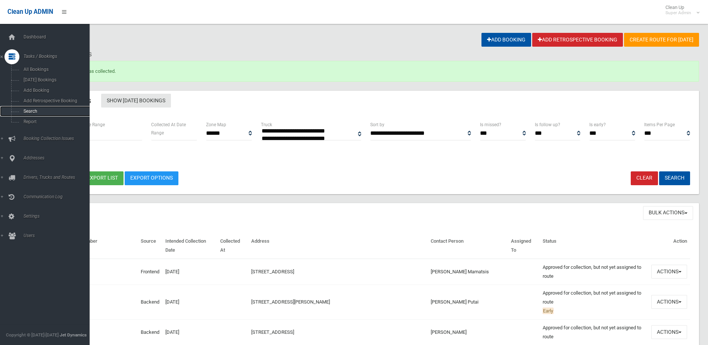
click at [33, 109] on span "Search" at bounding box center [55, 111] width 68 height 5
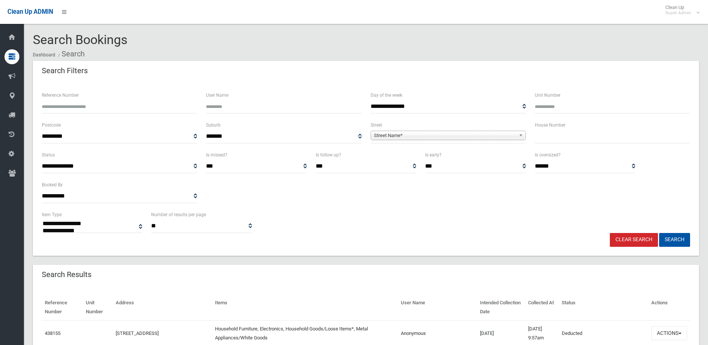
select select
click at [67, 110] on input "Reference Number" at bounding box center [119, 107] width 155 height 14
type input "******"
click at [659, 233] on button "Search" at bounding box center [674, 240] width 31 height 14
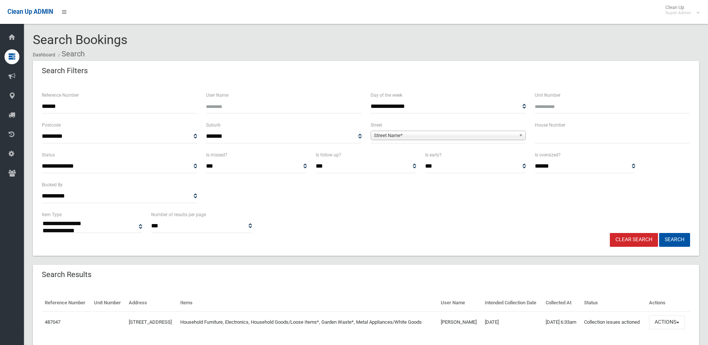
select select
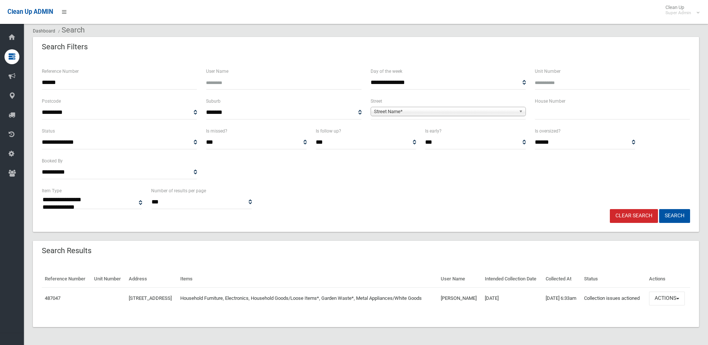
scroll to position [37, 0]
click at [660, 292] on button "Actions" at bounding box center [667, 299] width 36 height 14
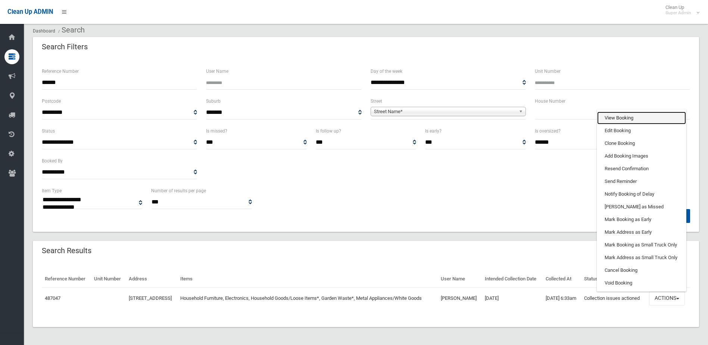
click at [623, 113] on link "View Booking" at bounding box center [641, 118] width 89 height 13
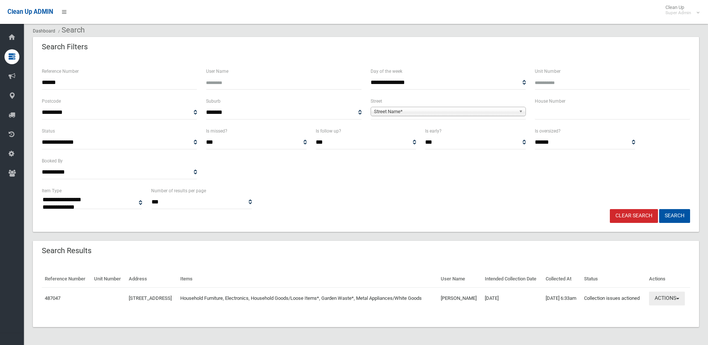
click at [675, 294] on button "Actions" at bounding box center [667, 299] width 36 height 14
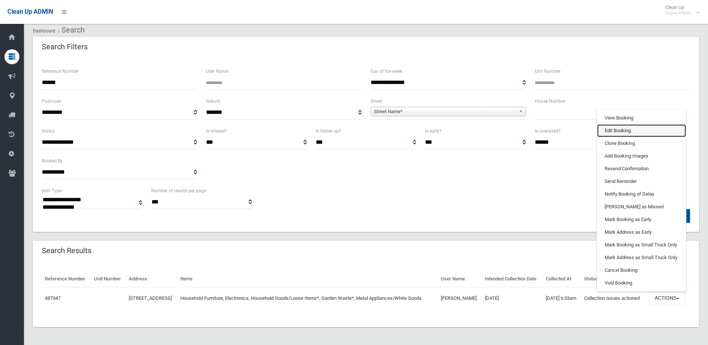
click at [619, 128] on link "Edit Booking" at bounding box center [641, 130] width 89 height 13
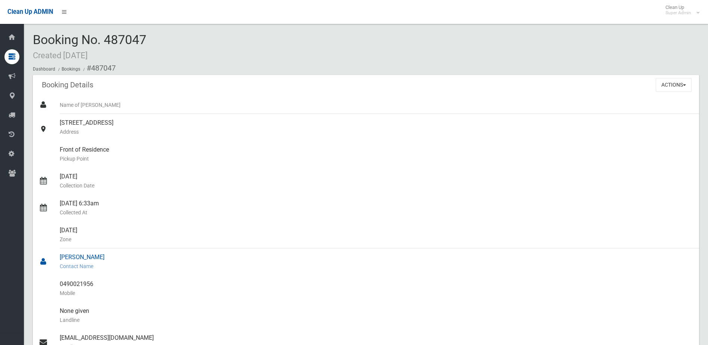
click at [57, 257] on div at bounding box center [49, 261] width 21 height 27
drag, startPoint x: 60, startPoint y: 257, endPoint x: 95, endPoint y: 278, distance: 41.0
click at [95, 278] on ul "Name of Booker 28 Mons Street, CONDELL PARK NSW 2200 Address Front of Residence…" at bounding box center [366, 297] width 666 height 403
drag, startPoint x: 95, startPoint y: 278, endPoint x: 87, endPoint y: 280, distance: 8.9
copy ul "zhichao lai Contact Name 0490021956"
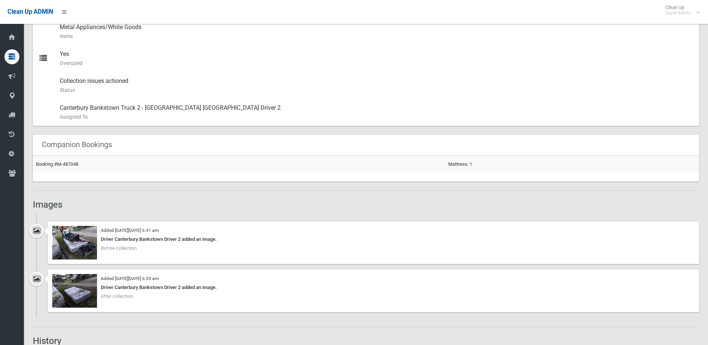
scroll to position [411, 0]
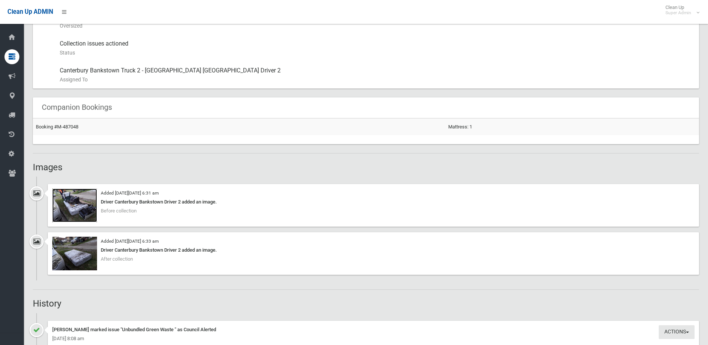
click at [75, 209] on img at bounding box center [74, 206] width 45 height 34
click at [83, 255] on img at bounding box center [74, 254] width 45 height 34
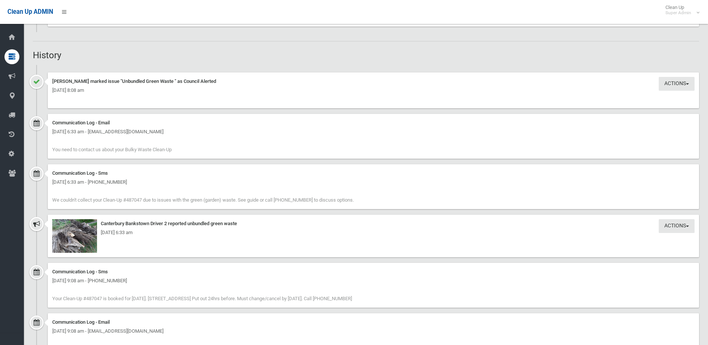
scroll to position [672, 0]
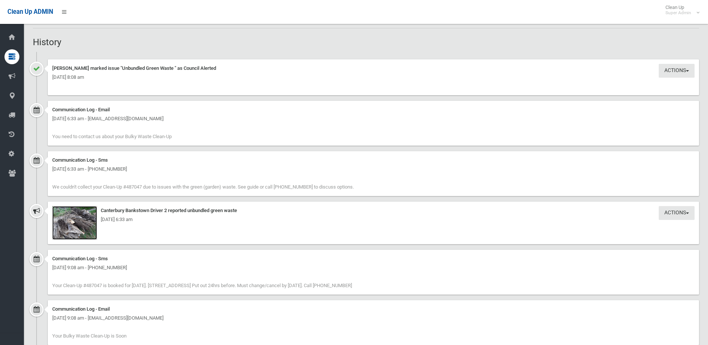
click at [75, 225] on img at bounding box center [74, 223] width 45 height 34
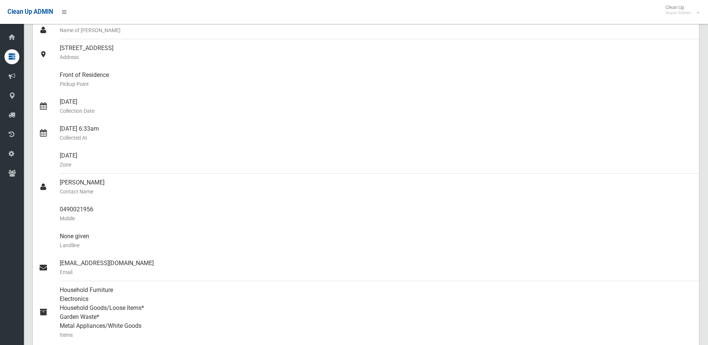
scroll to position [0, 0]
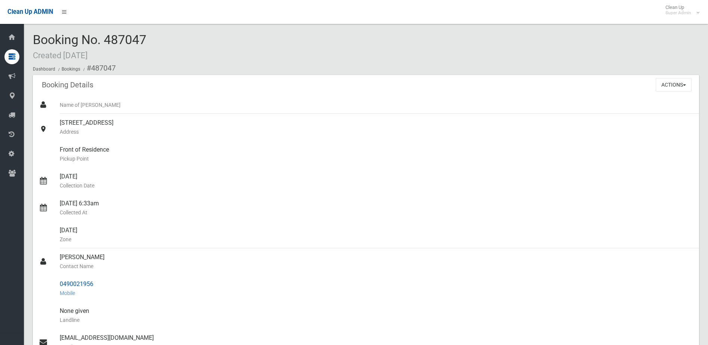
click at [158, 276] on div "0490021956 Mobile" at bounding box center [377, 288] width 634 height 27
drag, startPoint x: 61, startPoint y: 283, endPoint x: 100, endPoint y: 284, distance: 38.8
click at [100, 284] on div "0490021956 Mobile" at bounding box center [377, 288] width 634 height 27
drag, startPoint x: 100, startPoint y: 284, endPoint x: 91, endPoint y: 283, distance: 9.0
copy div "0490021956"
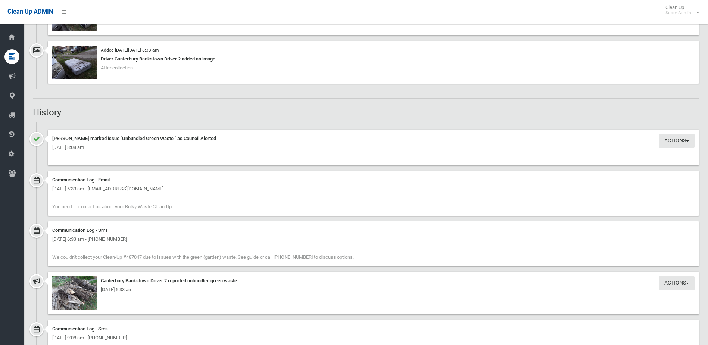
scroll to position [635, 0]
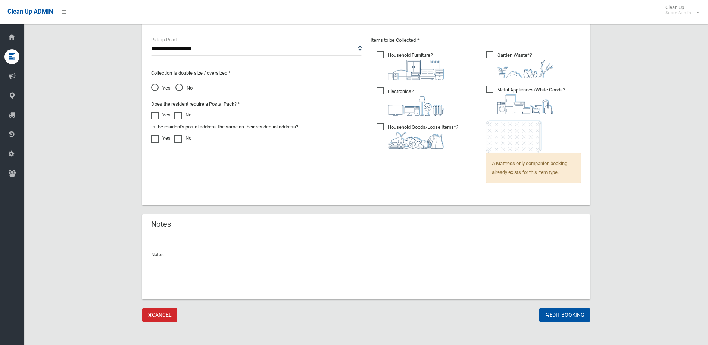
scroll to position [514, 0]
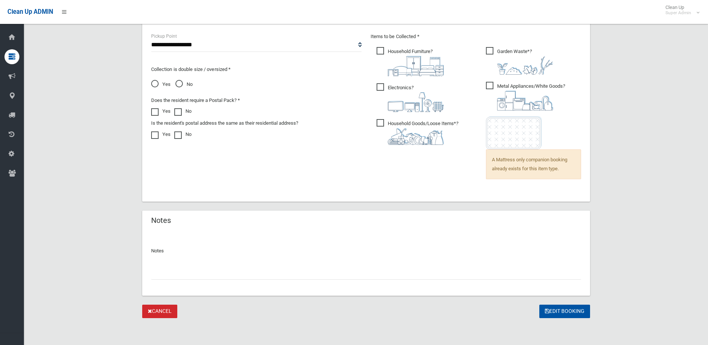
click at [179, 265] on div at bounding box center [366, 270] width 430 height 20
click at [173, 278] on input "text" at bounding box center [366, 273] width 430 height 14
type input "**********"
click at [562, 311] on button "Edit Booking" at bounding box center [564, 312] width 51 height 14
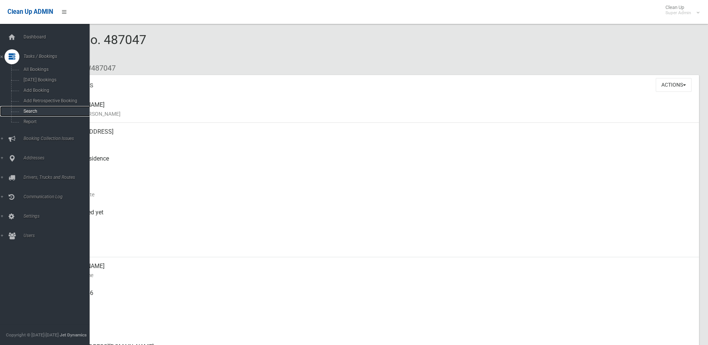
click at [29, 111] on span "Search" at bounding box center [55, 111] width 68 height 5
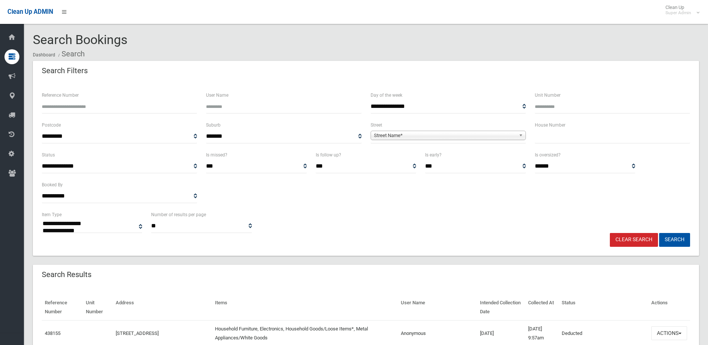
select select
click at [80, 106] on input "Reference Number" at bounding box center [119, 107] width 155 height 14
type input "******"
click at [659, 233] on button "Search" at bounding box center [674, 240] width 31 height 14
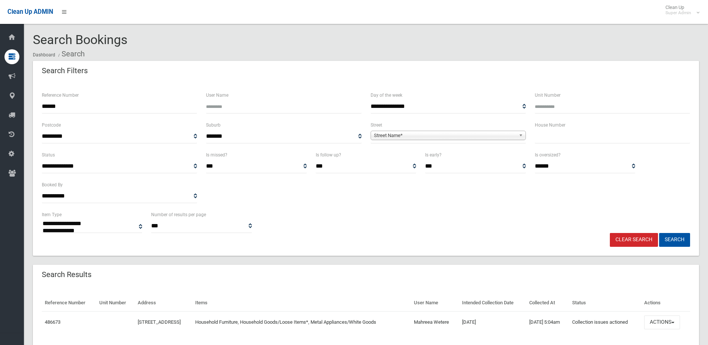
select select
click at [669, 320] on button "Actions" at bounding box center [662, 322] width 36 height 14
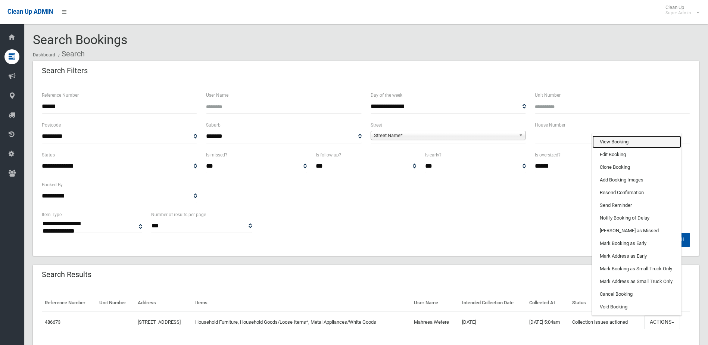
click at [612, 143] on link "View Booking" at bounding box center [636, 142] width 89 height 13
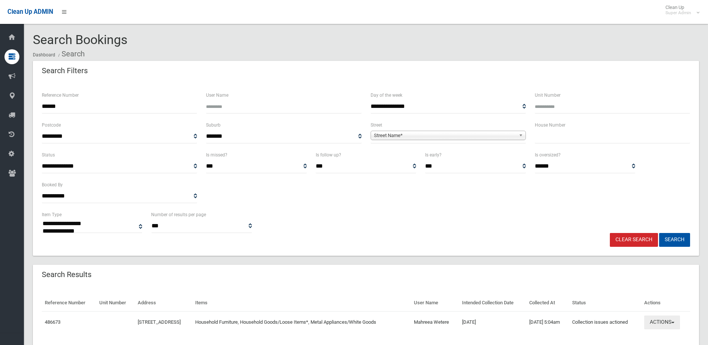
click at [668, 322] on button "Actions" at bounding box center [662, 322] width 36 height 14
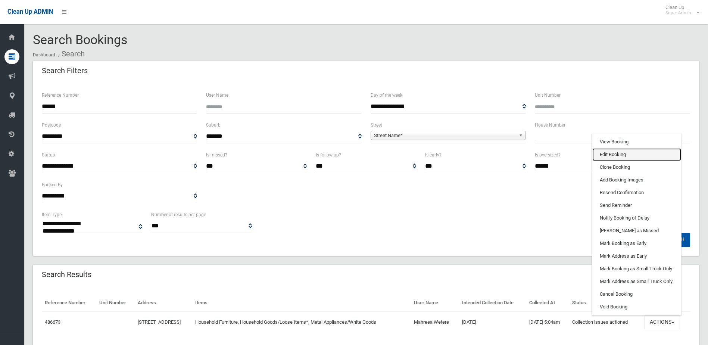
click at [612, 155] on link "Edit Booking" at bounding box center [636, 154] width 89 height 13
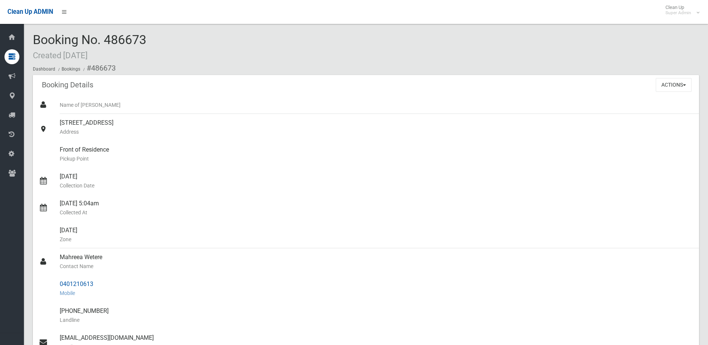
drag, startPoint x: 59, startPoint y: 254, endPoint x: 101, endPoint y: 282, distance: 50.3
click at [101, 282] on ul "Name of Booker 35 Old Kent Road, GREENACRE NSW 2190 Address Front of Residence …" at bounding box center [366, 288] width 666 height 385
drag, startPoint x: 101, startPoint y: 282, endPoint x: 78, endPoint y: 281, distance: 23.2
copy ul "Mahreea Wetere Contact Name 0401210613"
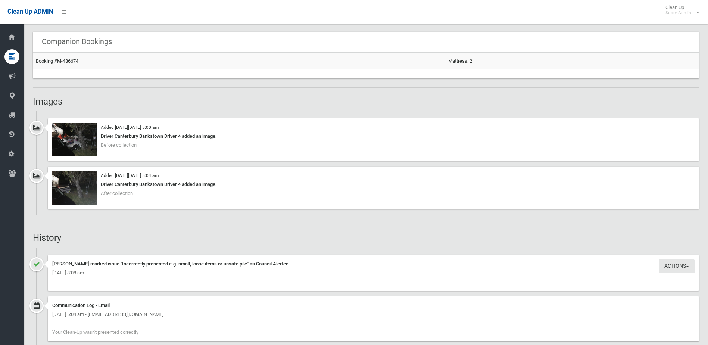
scroll to position [597, 0]
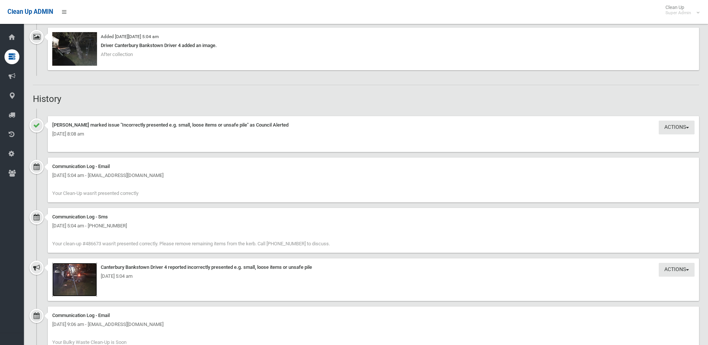
click at [79, 283] on img at bounding box center [74, 280] width 45 height 34
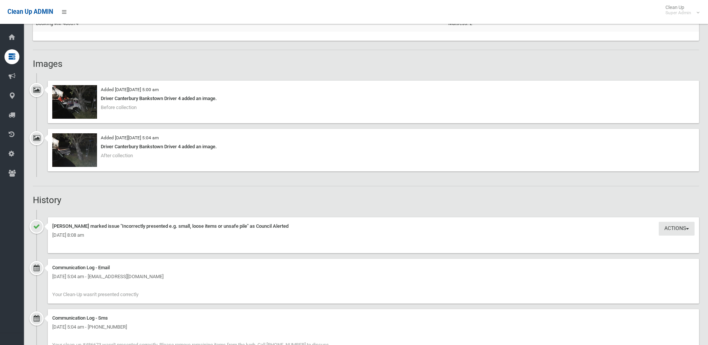
scroll to position [485, 0]
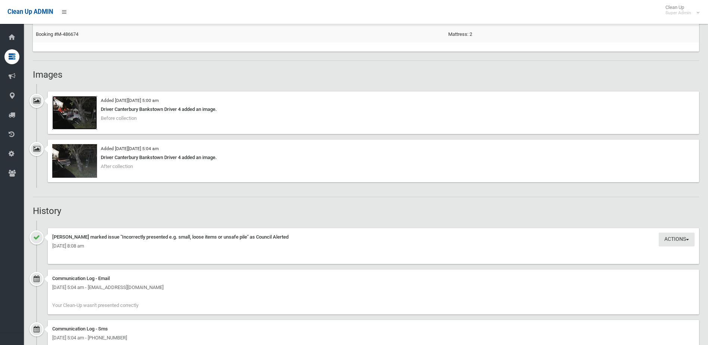
click at [80, 117] on img at bounding box center [74, 113] width 45 height 34
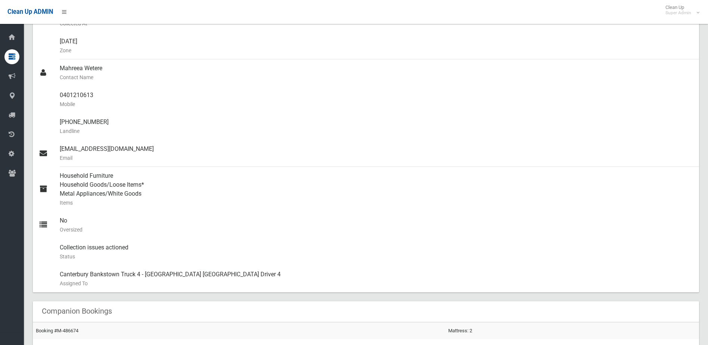
scroll to position [112, 0]
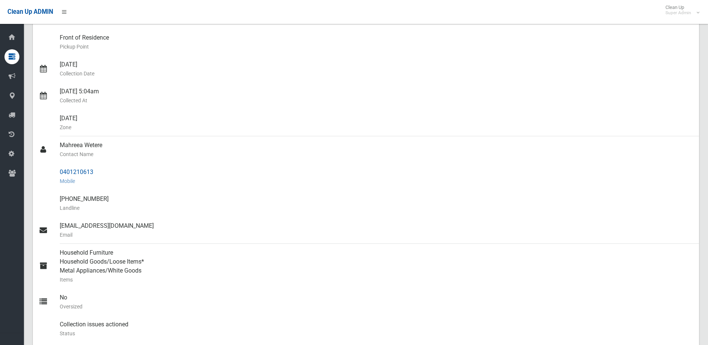
click at [158, 188] on div "0401210613 Mobile" at bounding box center [377, 176] width 634 height 27
drag, startPoint x: 60, startPoint y: 171, endPoint x: 95, endPoint y: 167, distance: 35.7
click at [95, 167] on div "0401210613 Mobile" at bounding box center [377, 176] width 634 height 27
drag, startPoint x: 95, startPoint y: 167, endPoint x: 93, endPoint y: 171, distance: 4.5
copy div "0401210613"
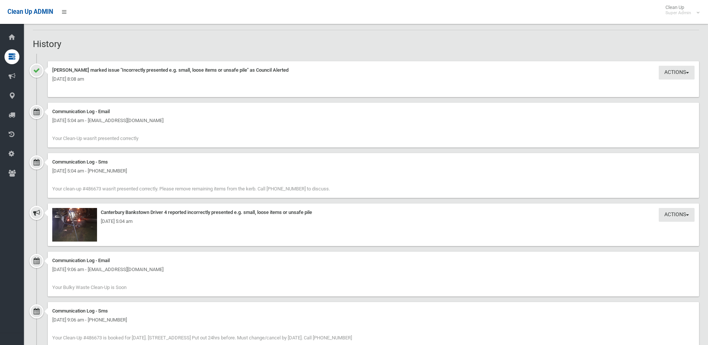
scroll to position [747, 0]
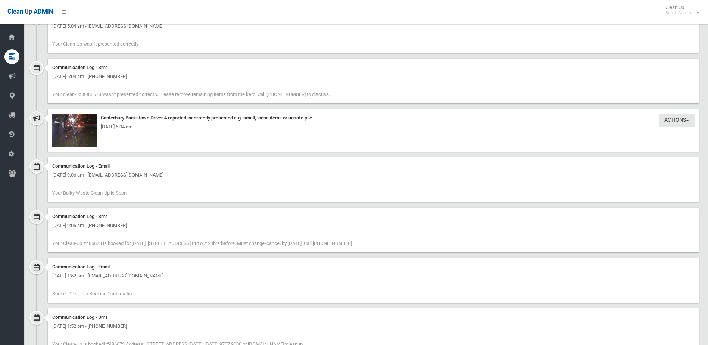
click at [71, 130] on div "Monday 13th October 2025 - 5:04 am" at bounding box center [373, 126] width 642 height 9
click at [72, 137] on img at bounding box center [74, 130] width 45 height 34
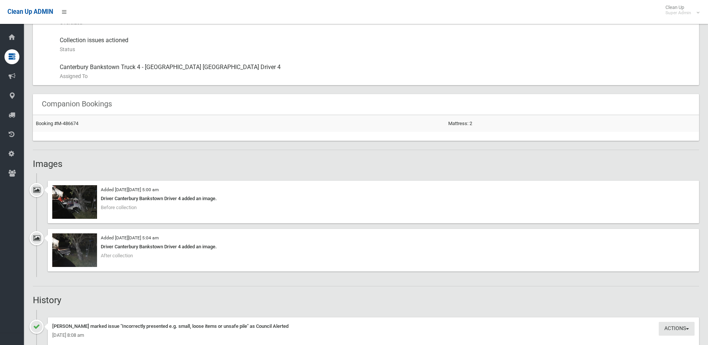
scroll to position [411, 0]
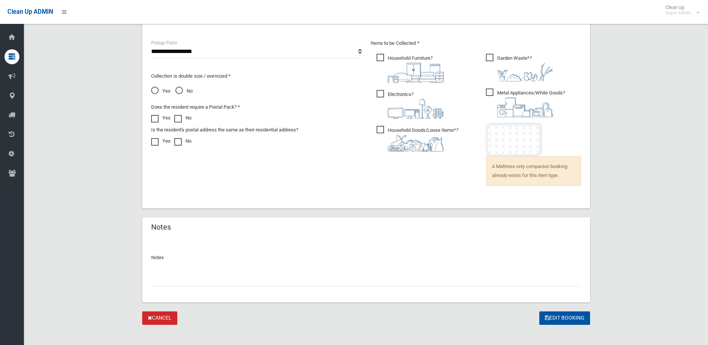
scroll to position [514, 0]
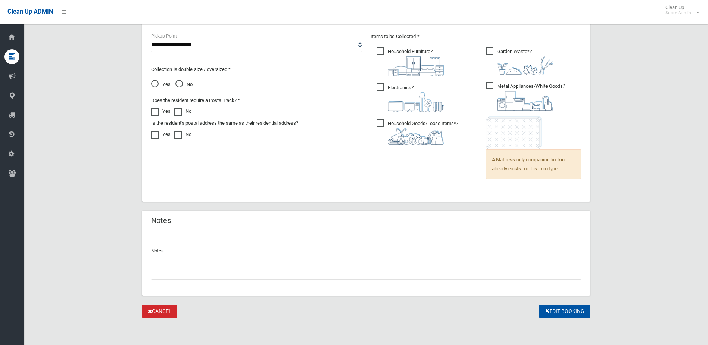
click at [183, 269] on input "text" at bounding box center [366, 273] width 430 height 14
type input "**********"
click at [571, 309] on button "Edit Booking" at bounding box center [564, 312] width 51 height 14
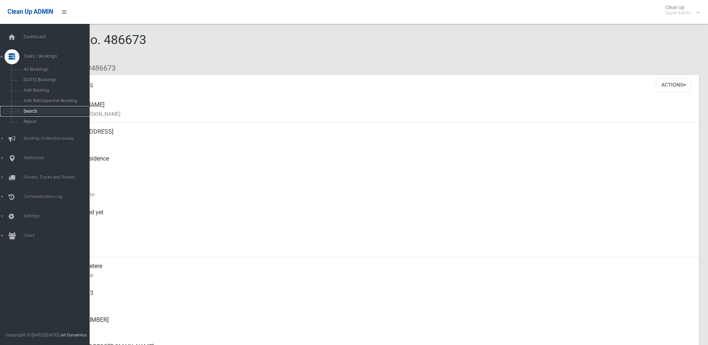
click at [26, 111] on span "Search" at bounding box center [55, 111] width 68 height 5
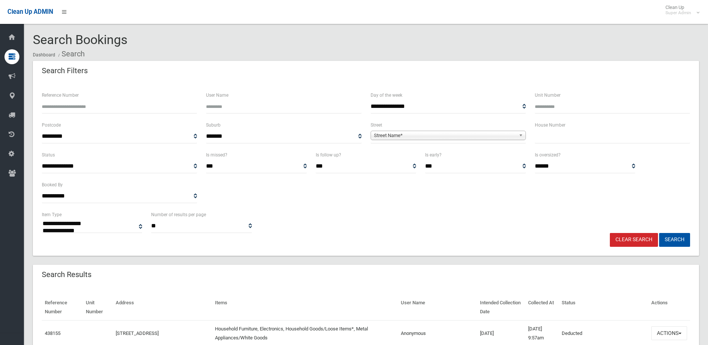
select select
click at [63, 109] on input "Reference Number" at bounding box center [119, 107] width 155 height 14
type input "******"
click at [659, 233] on button "Search" at bounding box center [674, 240] width 31 height 14
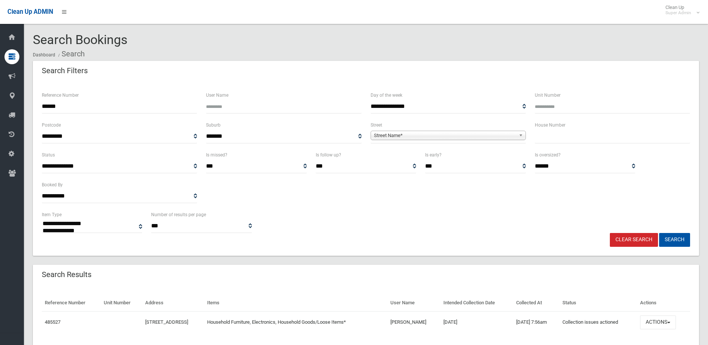
select select
click at [672, 323] on button "Actions" at bounding box center [658, 322] width 36 height 14
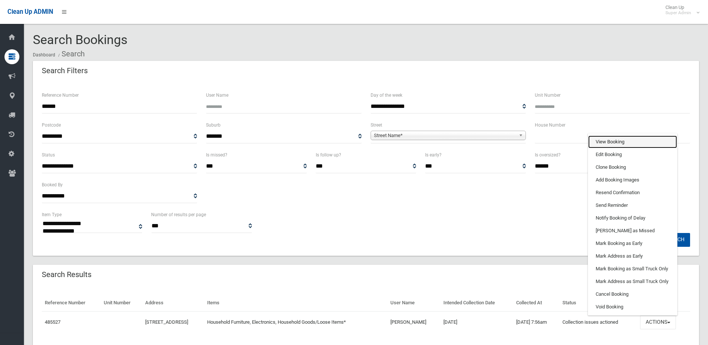
click at [612, 138] on link "View Booking" at bounding box center [632, 142] width 89 height 13
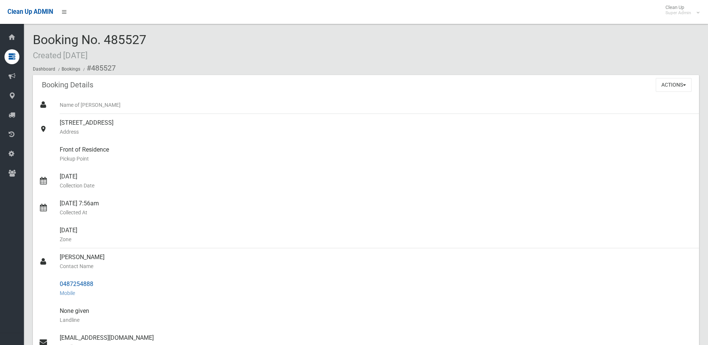
drag, startPoint x: 64, startPoint y: 259, endPoint x: 99, endPoint y: 280, distance: 40.1
click at [99, 280] on ul "Name of [PERSON_NAME] [STREET_ADDRESS] Address Front of Residence [GEOGRAPHIC_D…" at bounding box center [366, 288] width 666 height 385
drag, startPoint x: 99, startPoint y: 280, endPoint x: 86, endPoint y: 286, distance: 14.5
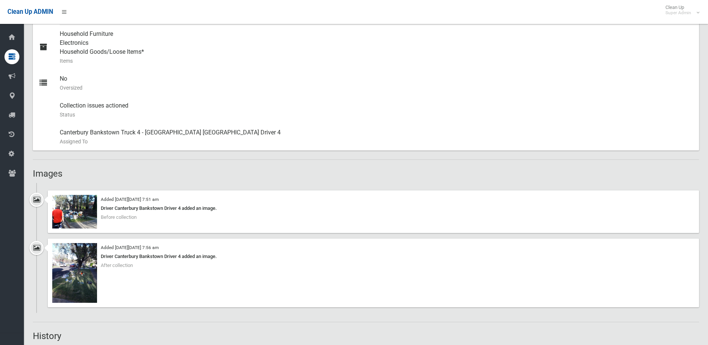
scroll to position [448, 0]
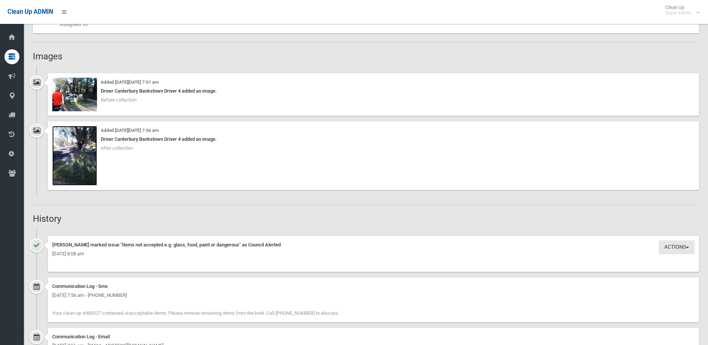
click at [73, 162] on img at bounding box center [74, 156] width 45 height 60
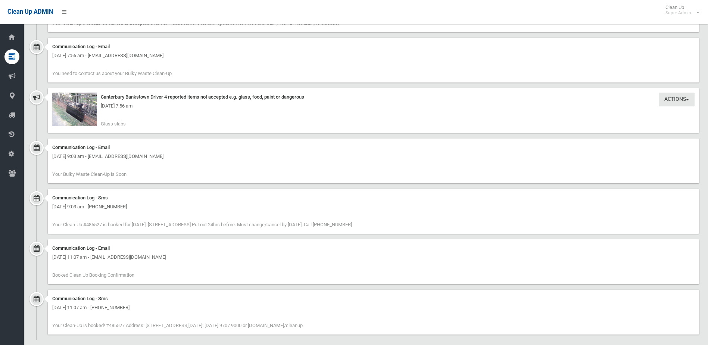
scroll to position [747, 0]
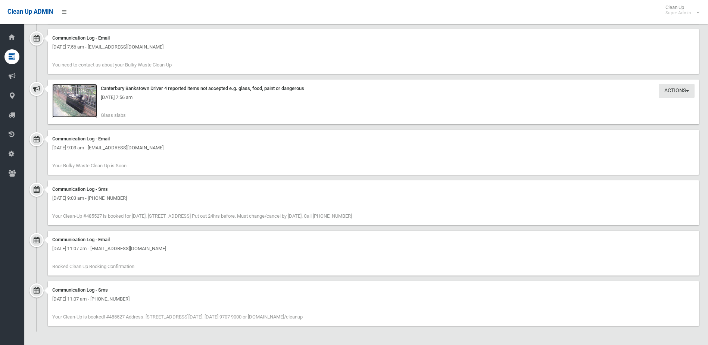
click at [76, 102] on img at bounding box center [74, 101] width 45 height 34
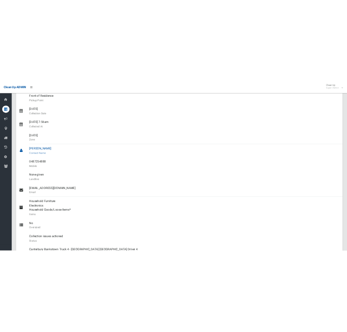
scroll to position [0, 0]
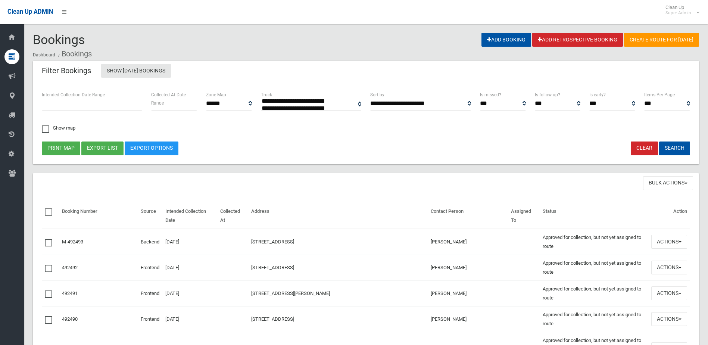
select select
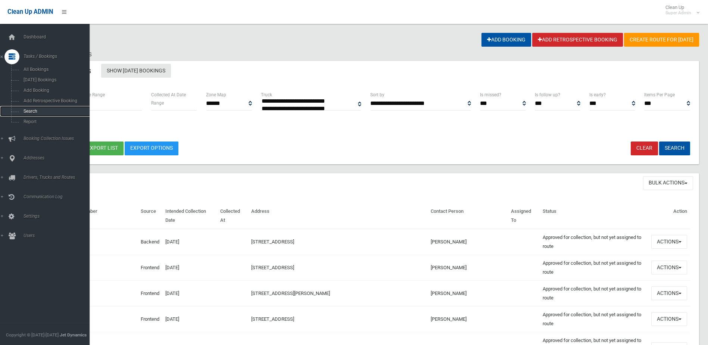
click at [32, 111] on span "Search" at bounding box center [55, 111] width 68 height 5
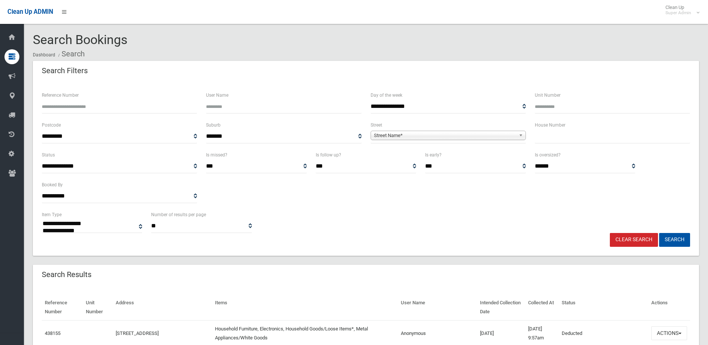
select select
click at [68, 106] on input "Reference Number" at bounding box center [119, 107] width 155 height 14
type input "******"
click at [659, 233] on button "Search" at bounding box center [674, 240] width 31 height 14
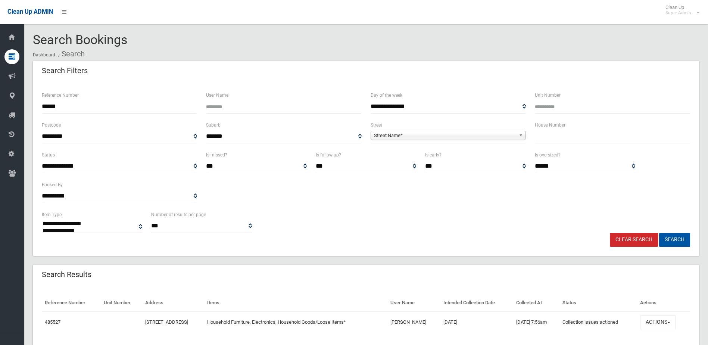
select select
click at [664, 319] on button "Actions" at bounding box center [658, 322] width 36 height 14
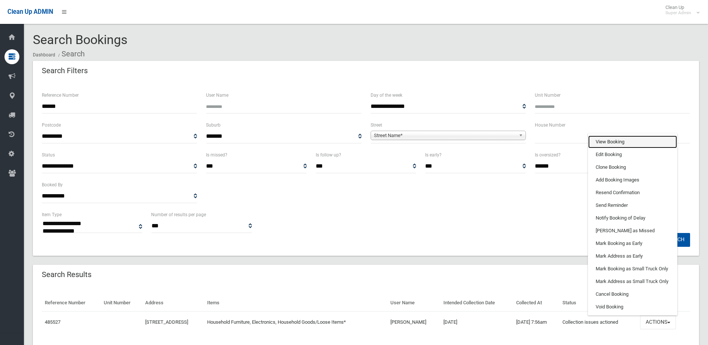
click at [613, 140] on link "View Booking" at bounding box center [632, 142] width 89 height 13
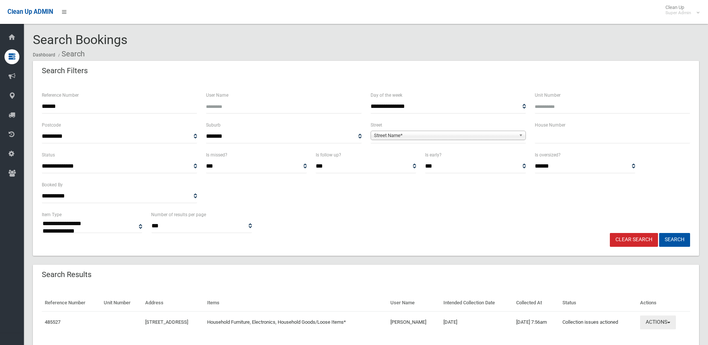
click at [662, 317] on button "Actions" at bounding box center [658, 322] width 36 height 14
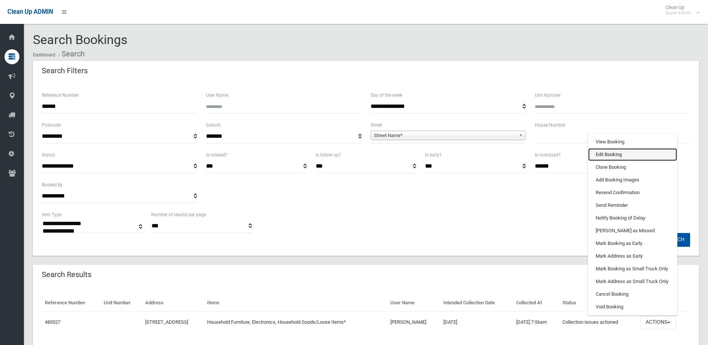
click at [615, 154] on link "Edit Booking" at bounding box center [632, 154] width 89 height 13
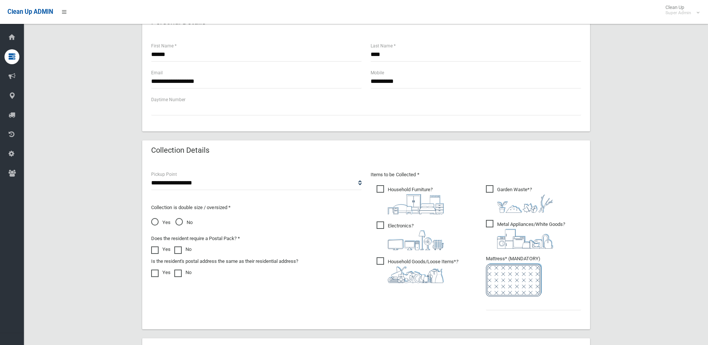
scroll to position [390, 0]
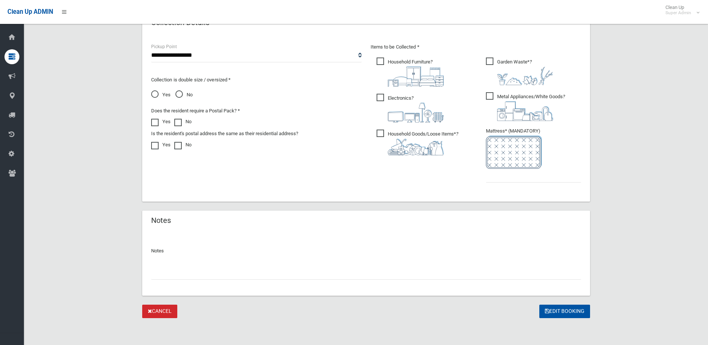
click at [195, 271] on input "text" at bounding box center [366, 273] width 430 height 14
type input "**********"
click at [523, 174] on input "text" at bounding box center [533, 176] width 95 height 14
type input "*"
click at [566, 307] on button "Edit Booking" at bounding box center [564, 312] width 51 height 14
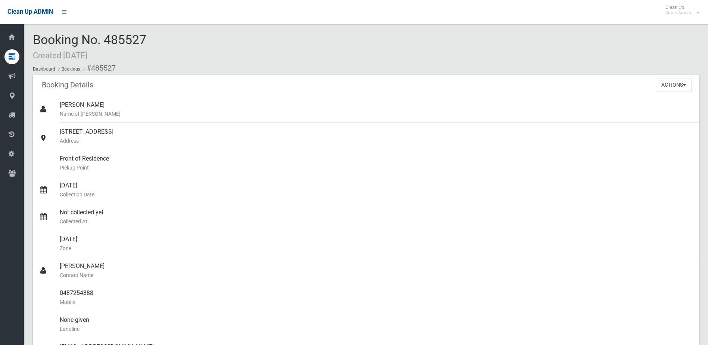
drag, startPoint x: 107, startPoint y: 40, endPoint x: 158, endPoint y: 40, distance: 50.4
click at [158, 40] on div "Booking No. 485527 Created [DATE] Dashboard Bookings #485527" at bounding box center [366, 54] width 666 height 42
drag, startPoint x: 158, startPoint y: 40, endPoint x: 137, endPoint y: 38, distance: 20.2
copy span "485527"
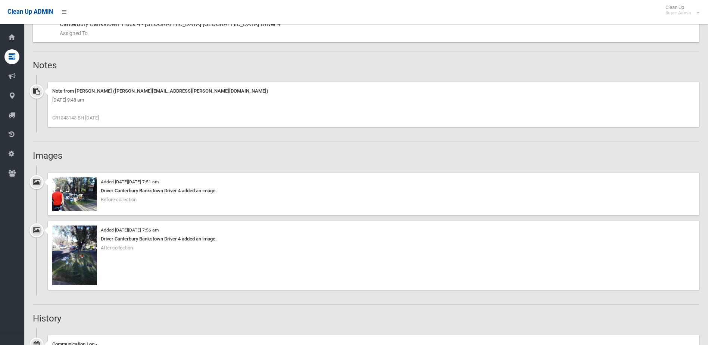
scroll to position [485, 0]
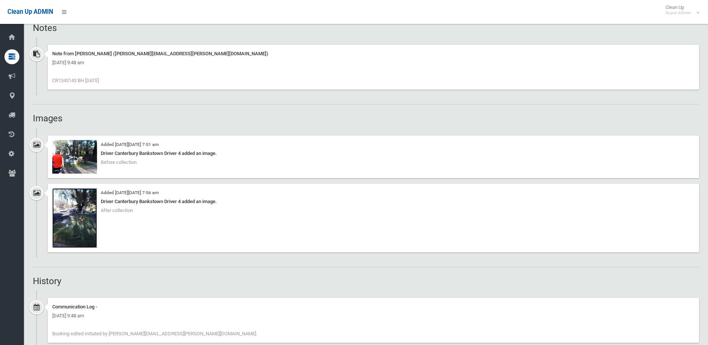
click at [84, 224] on img at bounding box center [74, 218] width 45 height 60
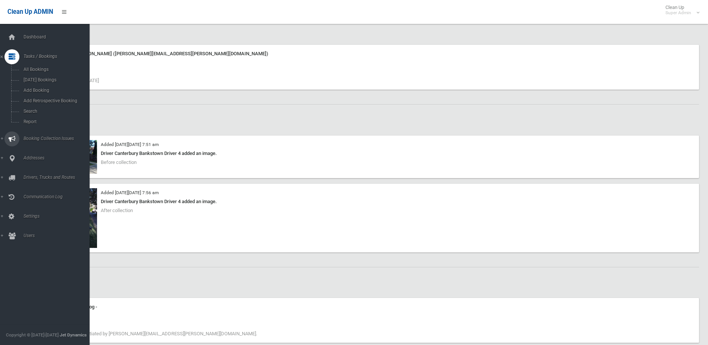
click at [36, 137] on span "Booking Collection Issues" at bounding box center [58, 138] width 74 height 5
click at [53, 89] on span "All Reported Issues" at bounding box center [55, 88] width 68 height 5
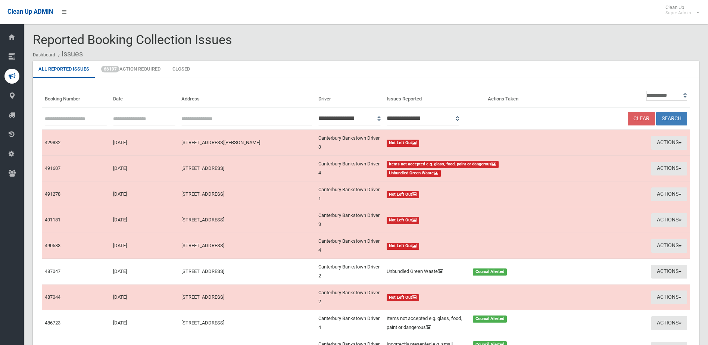
paste input "******"
type input "******"
click at [673, 115] on button "Search" at bounding box center [671, 119] width 31 height 14
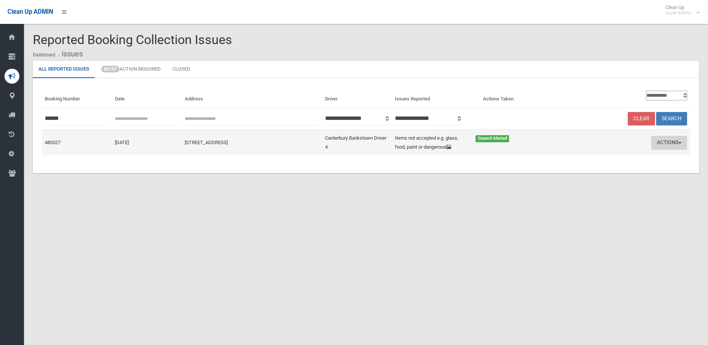
click at [663, 139] on button "Actions" at bounding box center [669, 143] width 36 height 14
click at [585, 170] on link "Edit Actions Taken" at bounding box center [598, 171] width 89 height 13
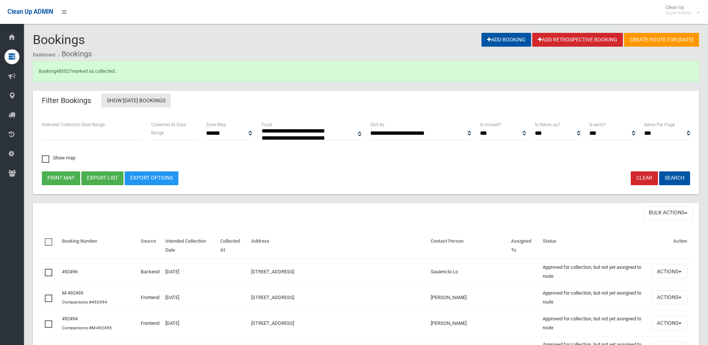
select select
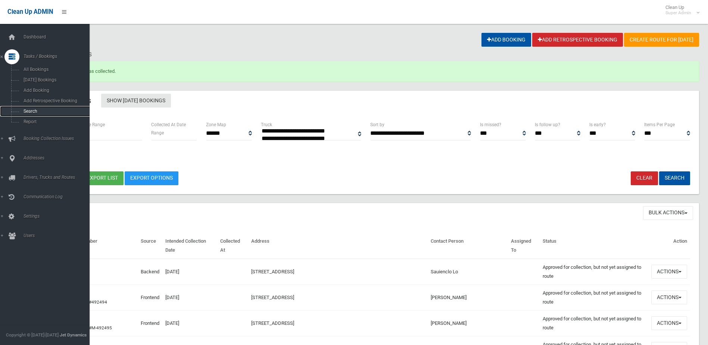
click at [32, 111] on span "Search" at bounding box center [55, 111] width 68 height 5
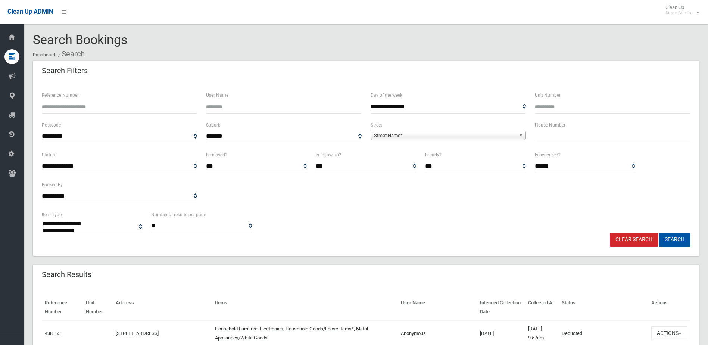
select select
click at [81, 106] on input "Reference Number" at bounding box center [119, 107] width 155 height 14
type input "******"
click at [659, 233] on button "Search" at bounding box center [674, 240] width 31 height 14
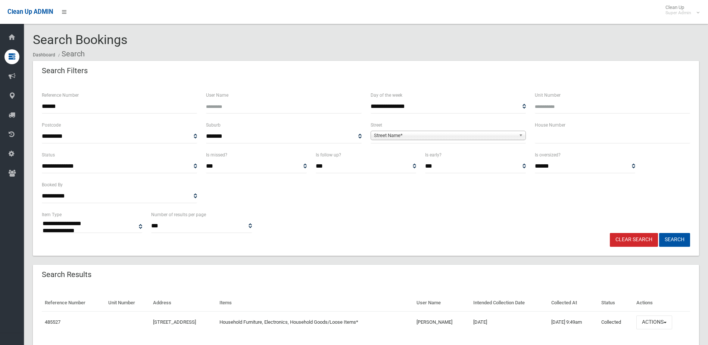
select select
click at [660, 322] on button "Actions" at bounding box center [655, 322] width 36 height 14
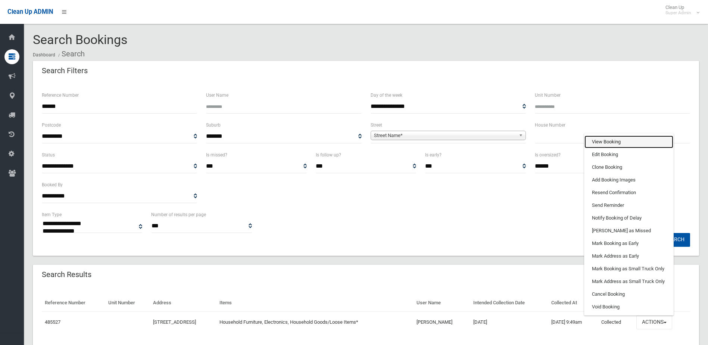
click at [606, 142] on link "View Booking" at bounding box center [629, 142] width 89 height 13
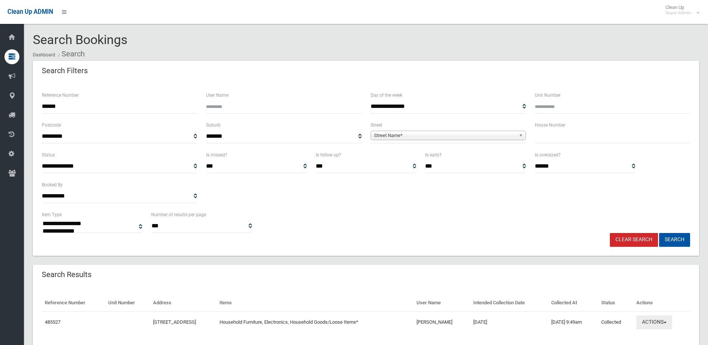
click at [665, 325] on button "Actions" at bounding box center [655, 322] width 36 height 14
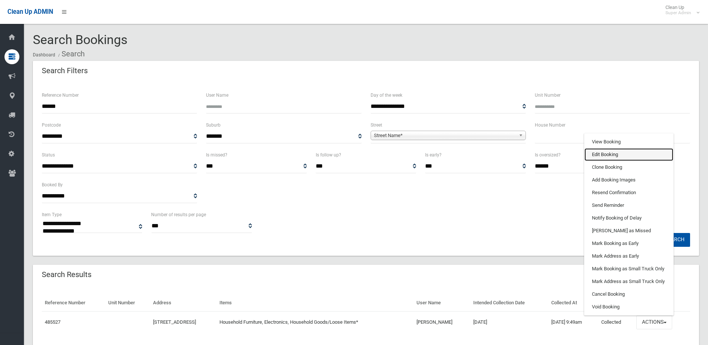
click at [609, 155] on link "Edit Booking" at bounding box center [629, 154] width 89 height 13
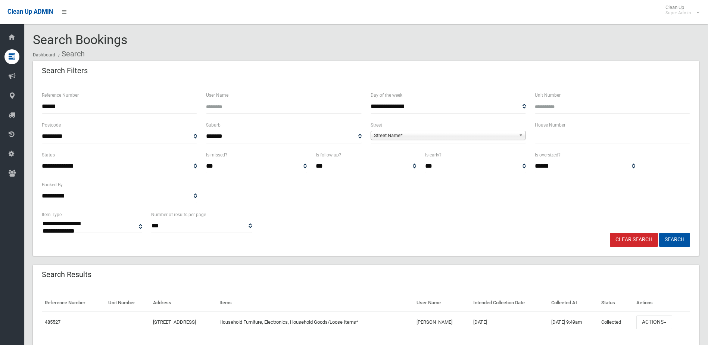
scroll to position [24, 0]
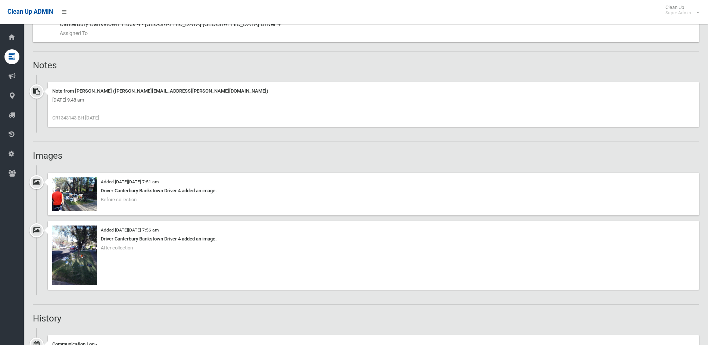
scroll to position [485, 0]
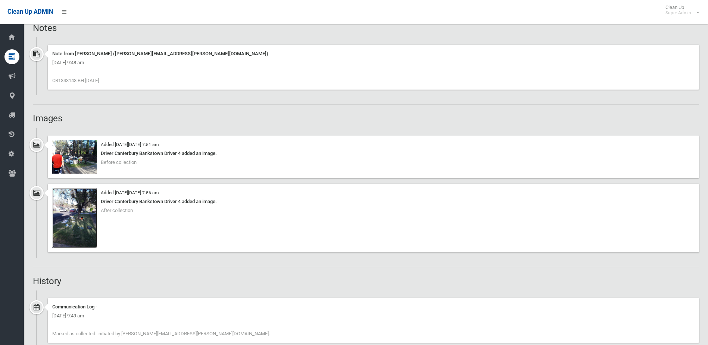
click at [79, 224] on img at bounding box center [74, 218] width 45 height 60
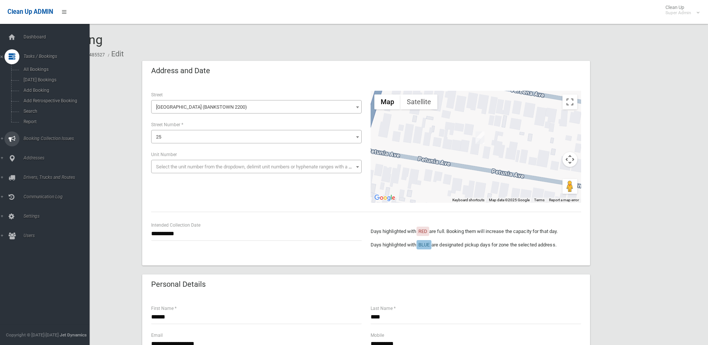
click at [34, 137] on span "Booking Collection Issues" at bounding box center [58, 138] width 74 height 5
click at [41, 88] on span "All Reported Issues" at bounding box center [55, 88] width 68 height 5
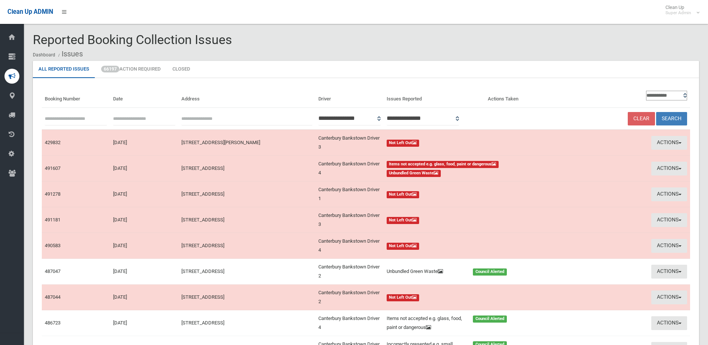
click at [77, 116] on input "text" at bounding box center [76, 119] width 62 height 14
type input "******"
click at [656, 112] on button "Search" at bounding box center [671, 119] width 31 height 14
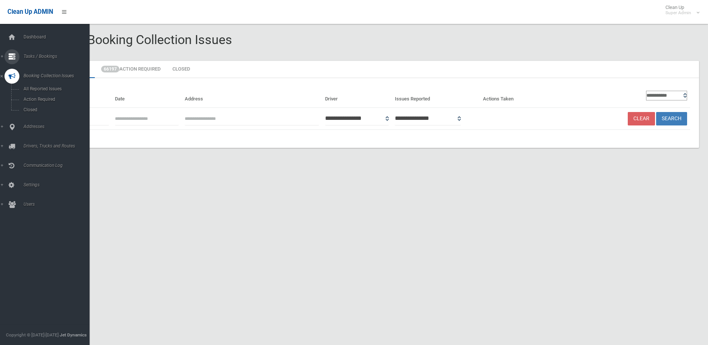
click at [35, 56] on span "Tasks / Bookings" at bounding box center [58, 56] width 74 height 5
click at [31, 108] on link "Search" at bounding box center [47, 111] width 95 height 10
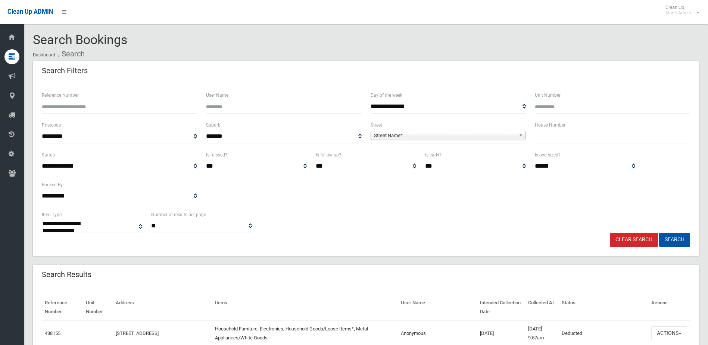
select select
click at [52, 104] on input "Reference Number" at bounding box center [119, 107] width 155 height 14
type input "******"
click at [659, 233] on button "Search" at bounding box center [674, 240] width 31 height 14
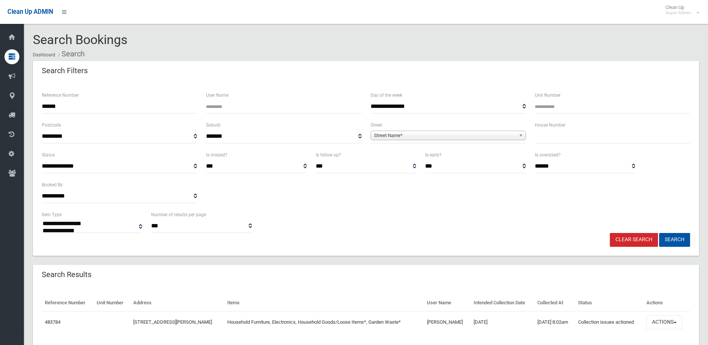
select select
click at [665, 324] on button "Actions" at bounding box center [665, 322] width 36 height 14
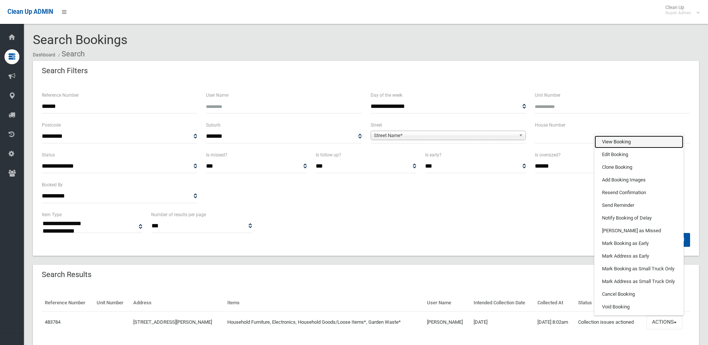
click at [618, 139] on link "View Booking" at bounding box center [639, 142] width 89 height 13
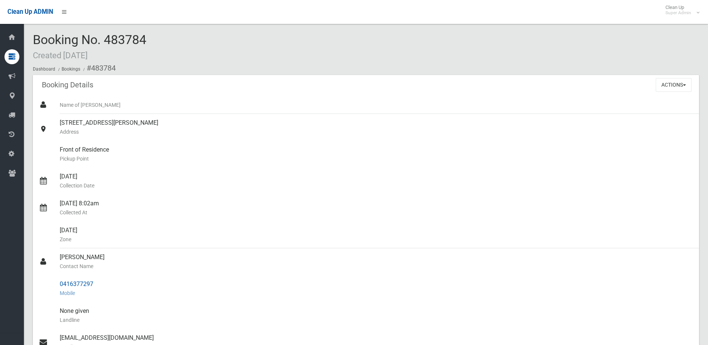
drag, startPoint x: 60, startPoint y: 258, endPoint x: 94, endPoint y: 281, distance: 41.3
click at [94, 281] on ul "Name of Booker 46 Scott Street, PUNCHBOWL NSW 2196 Address Front of Residence P…" at bounding box center [366, 293] width 666 height 394
drag, startPoint x: 94, startPoint y: 281, endPoint x: 88, endPoint y: 283, distance: 6.3
copy ul "Lara Moussa Contact Name 0416377297"
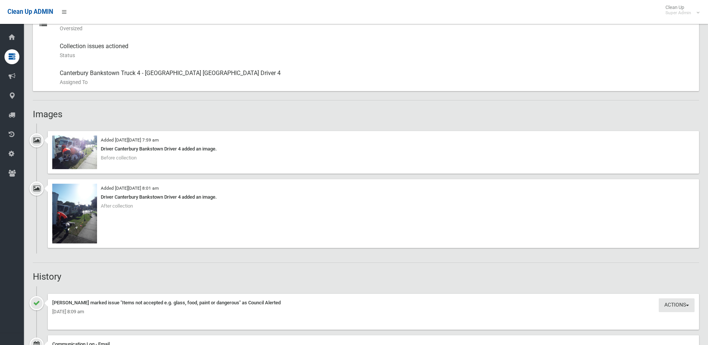
scroll to position [411, 0]
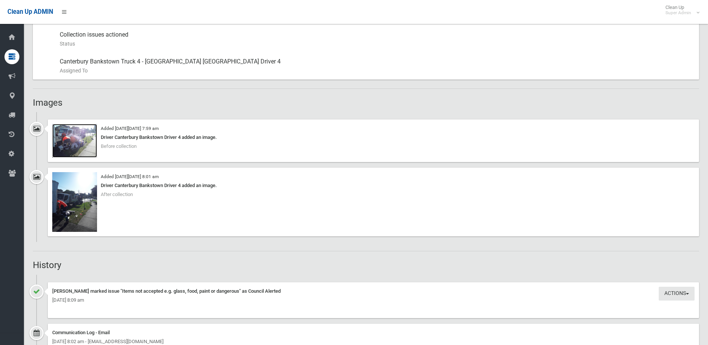
click at [83, 140] on img at bounding box center [74, 141] width 45 height 34
click at [77, 210] on img at bounding box center [74, 202] width 45 height 60
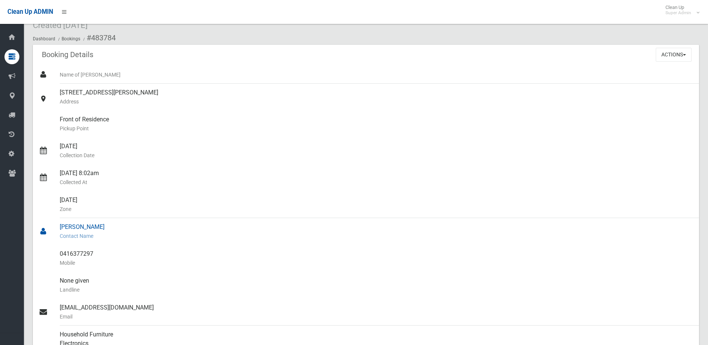
scroll to position [0, 0]
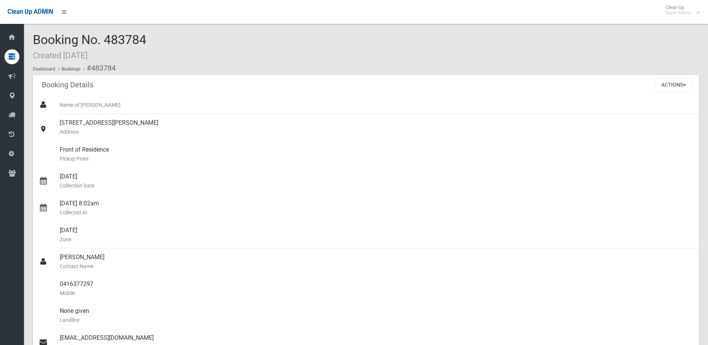
drag, startPoint x: 164, startPoint y: 44, endPoint x: 186, endPoint y: 44, distance: 22.4
click at [186, 44] on div "Booking No. 483784 Created 06/09/2025 Dashboard Bookings #483784" at bounding box center [366, 54] width 666 height 42
drag, startPoint x: 186, startPoint y: 44, endPoint x: 145, endPoint y: 39, distance: 41.4
copy span "483784"
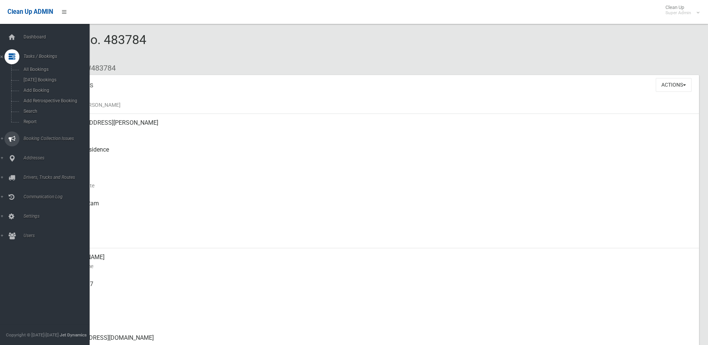
click at [37, 136] on span "Booking Collection Issues" at bounding box center [58, 138] width 74 height 5
click at [43, 90] on span "All Reported Issues" at bounding box center [55, 88] width 68 height 5
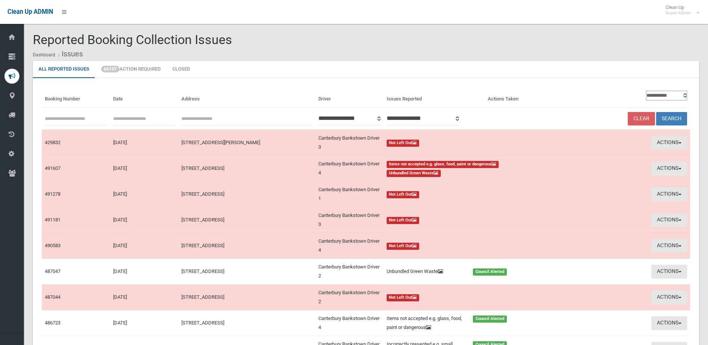
paste input "******"
type input "******"
click at [671, 117] on button "Search" at bounding box center [671, 119] width 31 height 14
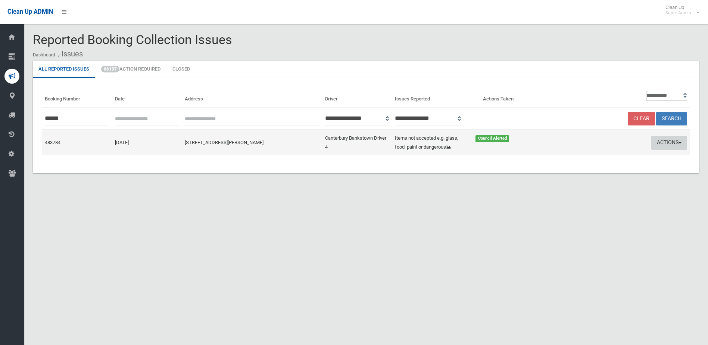
click at [667, 142] on button "Actions" at bounding box center [669, 143] width 36 height 14
click at [582, 173] on link "Edit Actions Taken" at bounding box center [598, 171] width 89 height 13
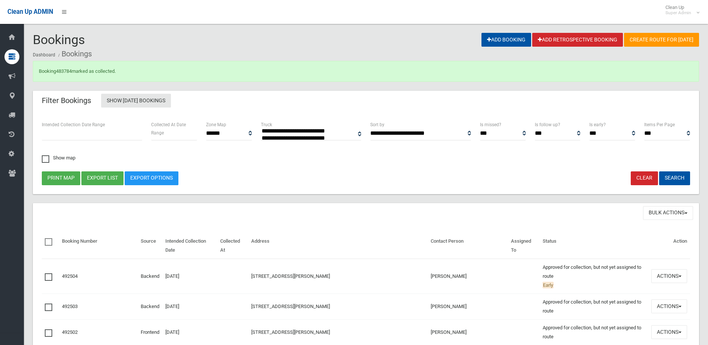
select select
